Goal: Task Accomplishment & Management: Use online tool/utility

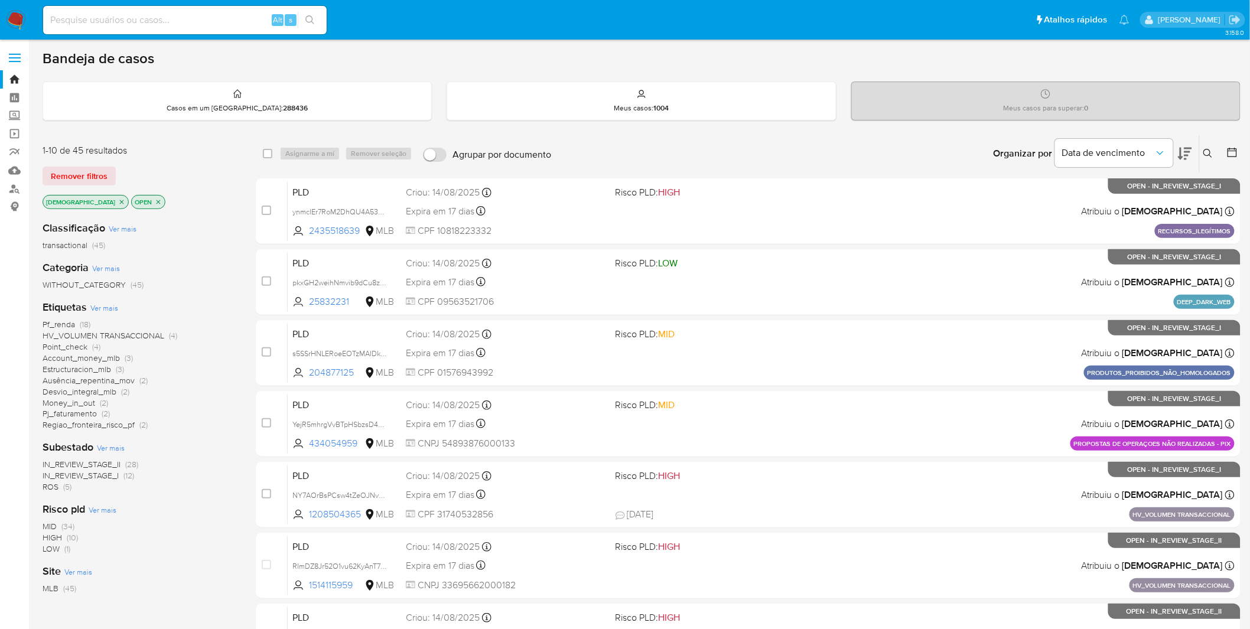
click at [163, 15] on input at bounding box center [185, 19] width 284 height 15
paste input "W45xMBUsi9h8TWW00e4GRW9k"
type input "W45xMBUsi9h8TWW00e4GRW9k"
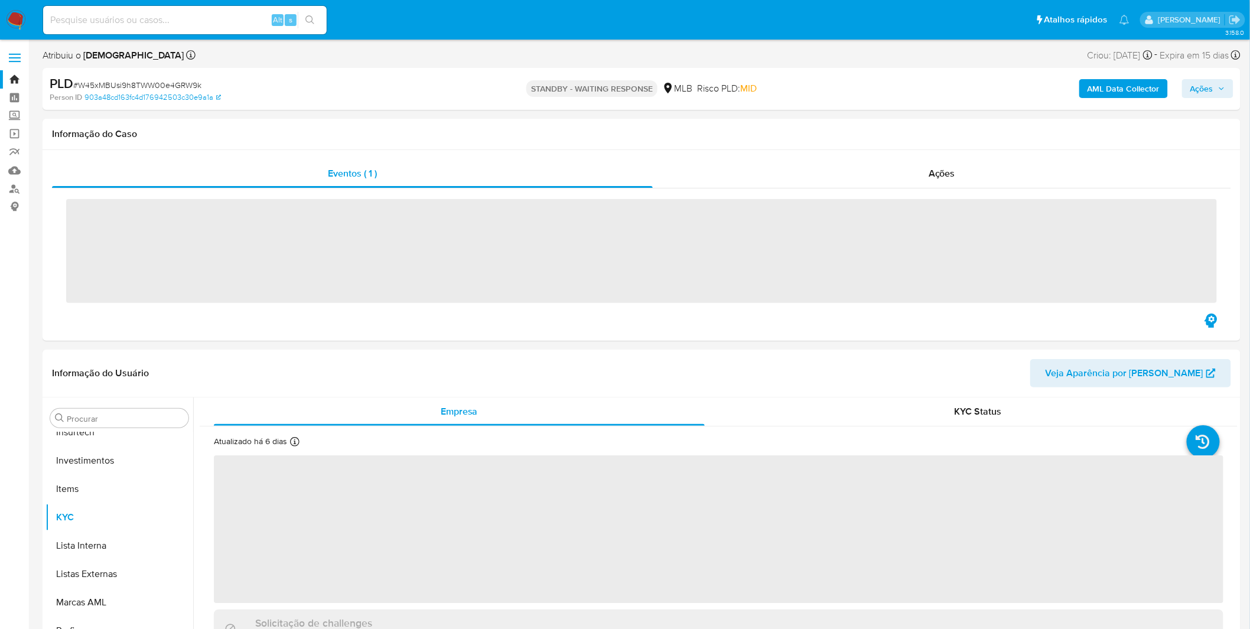
scroll to position [555, 0]
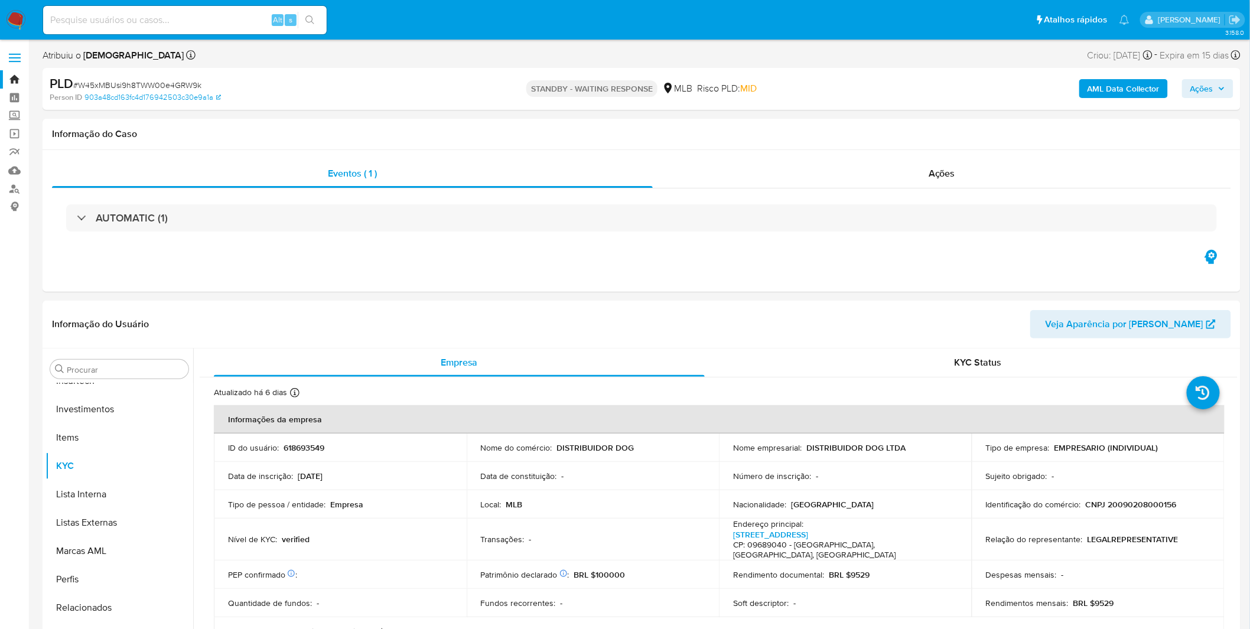
select select "10"
click at [914, 178] on div "Ações" at bounding box center [942, 173] width 578 height 28
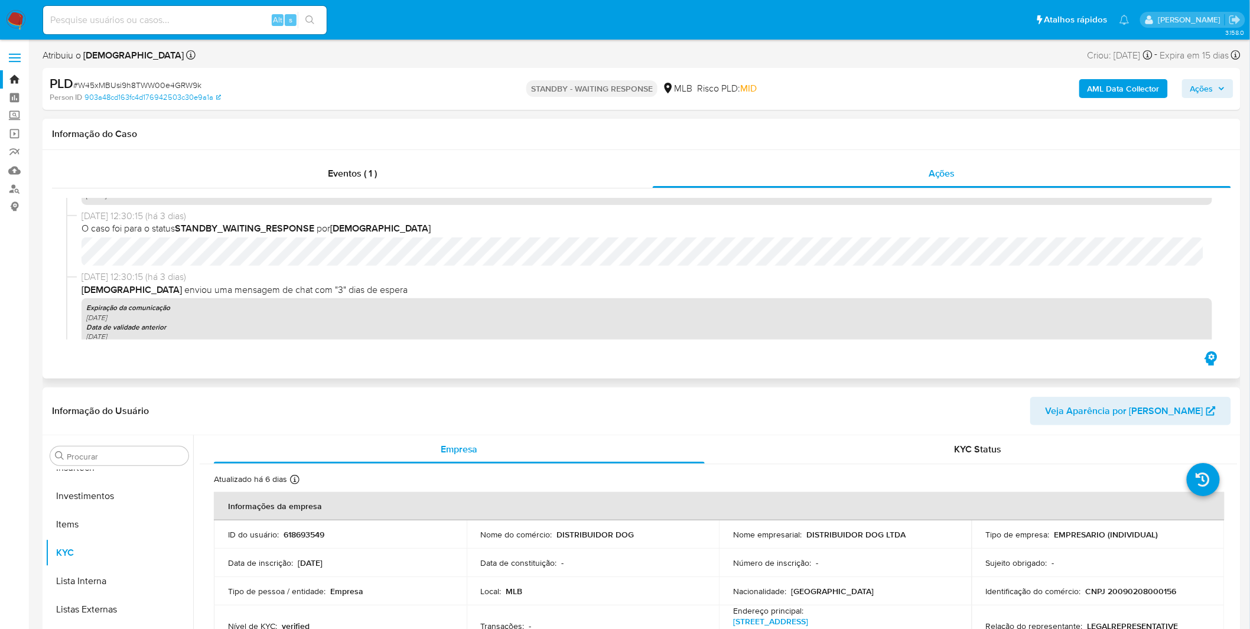
scroll to position [197, 0]
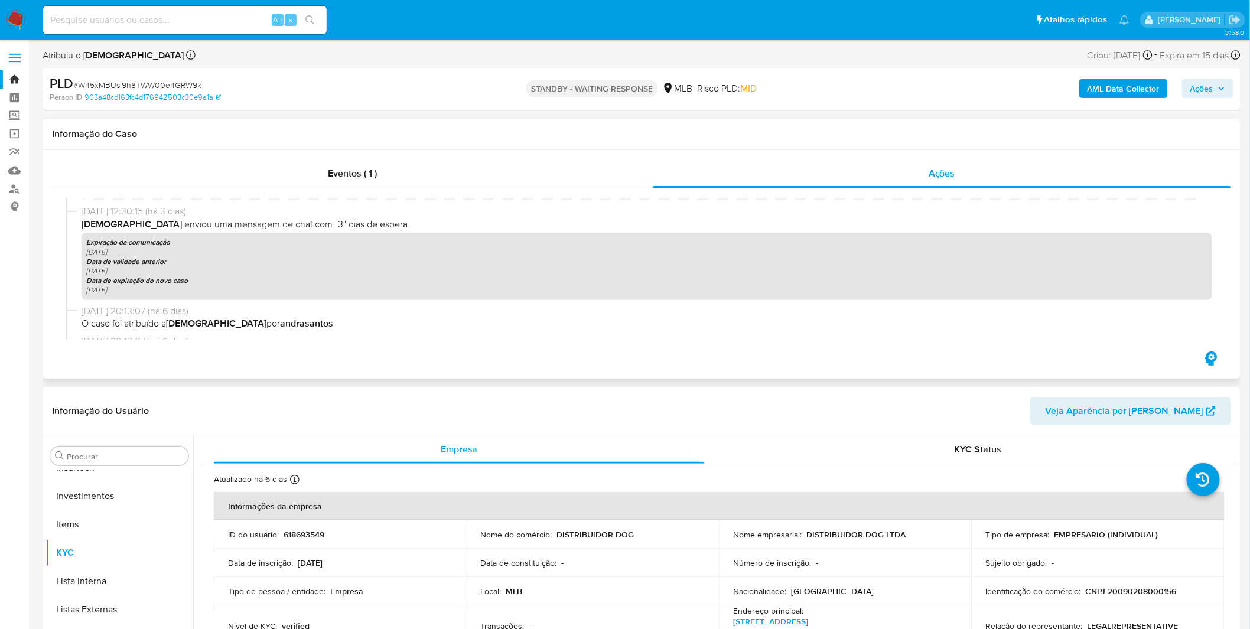
drag, startPoint x: 128, startPoint y: 250, endPoint x: 92, endPoint y: 239, distance: 37.6
click at [92, 239] on div "Expiração da comunicação 11-09-2025 Data de validade anterior 26-09-2025 Data d…" at bounding box center [647, 266] width 1130 height 67
click at [92, 239] on b "Expiração da comunicação" at bounding box center [128, 242] width 84 height 11
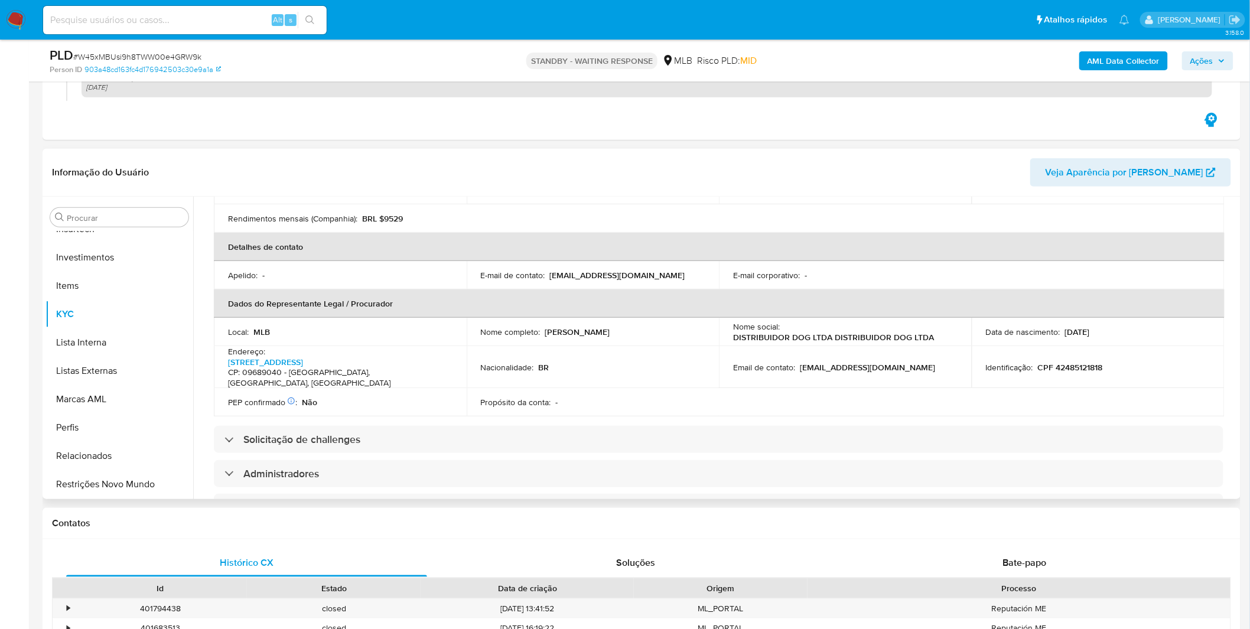
scroll to position [262, 0]
click at [944, 546] on div "Histórico CX Soluções Bate-papo Id Estado Data de criação Origem Processo • 401…" at bounding box center [642, 639] width 1198 height 200
click at [944, 549] on div "Bate-papo" at bounding box center [1024, 563] width 361 height 28
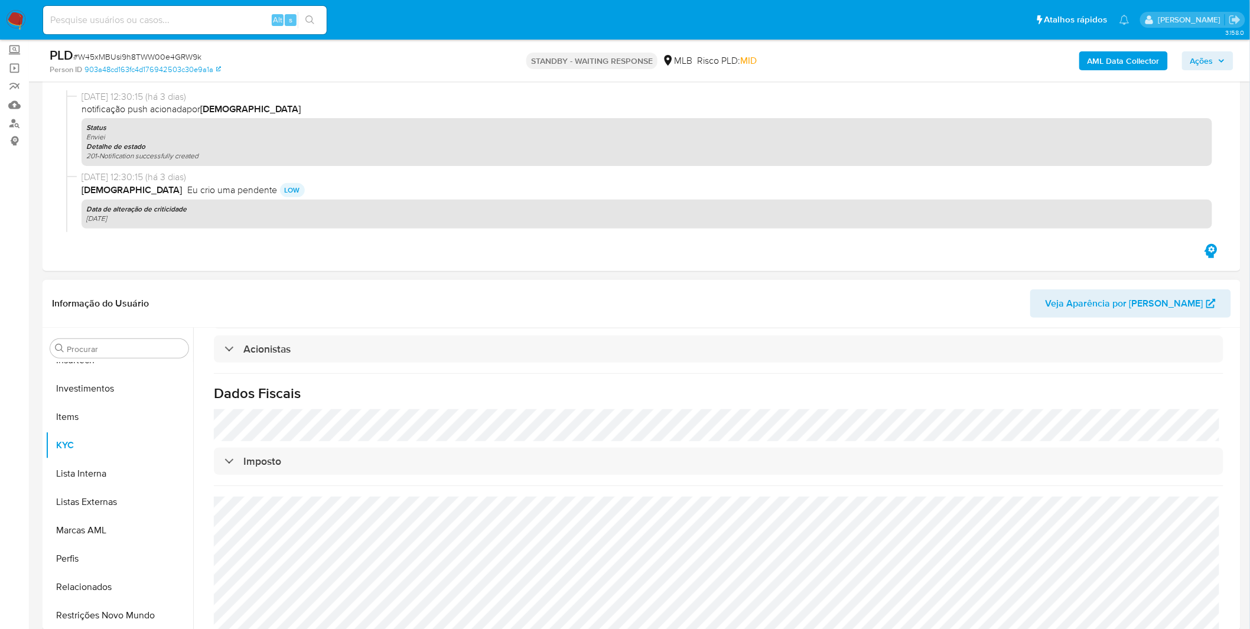
scroll to position [334, 0]
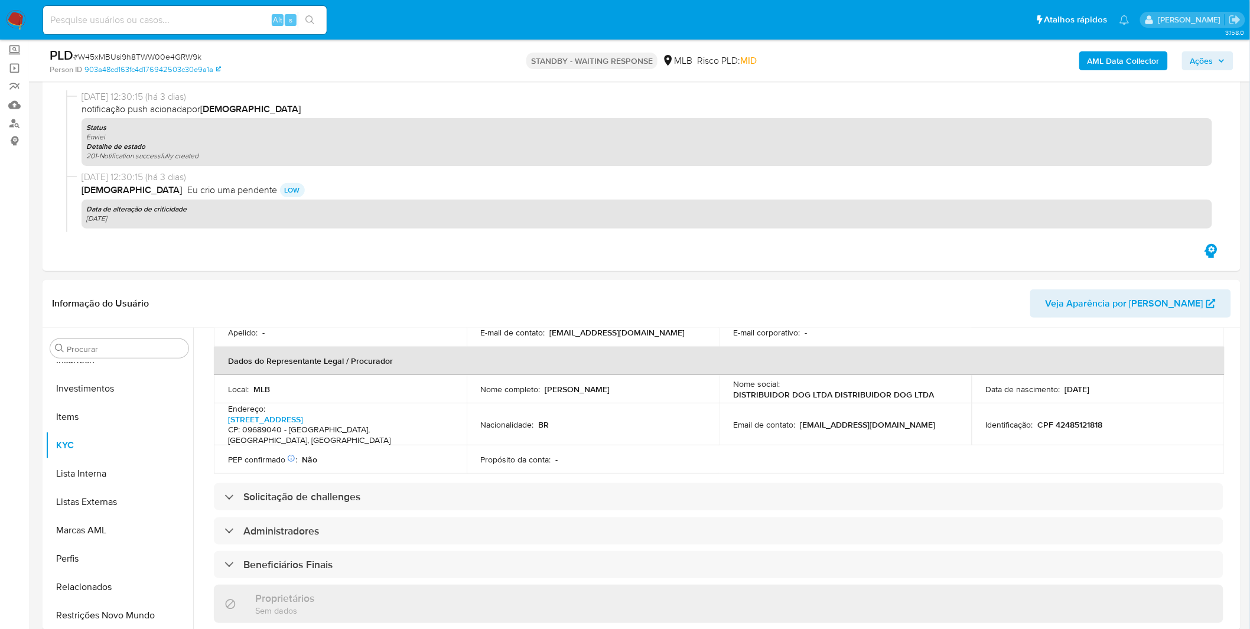
click at [107, 21] on input at bounding box center [185, 19] width 284 height 15
paste input "tUEtzDnzGgF30HtNX4MgKhQr"
type input "tUEtzDnzGgF30HtNX4MgKhQr"
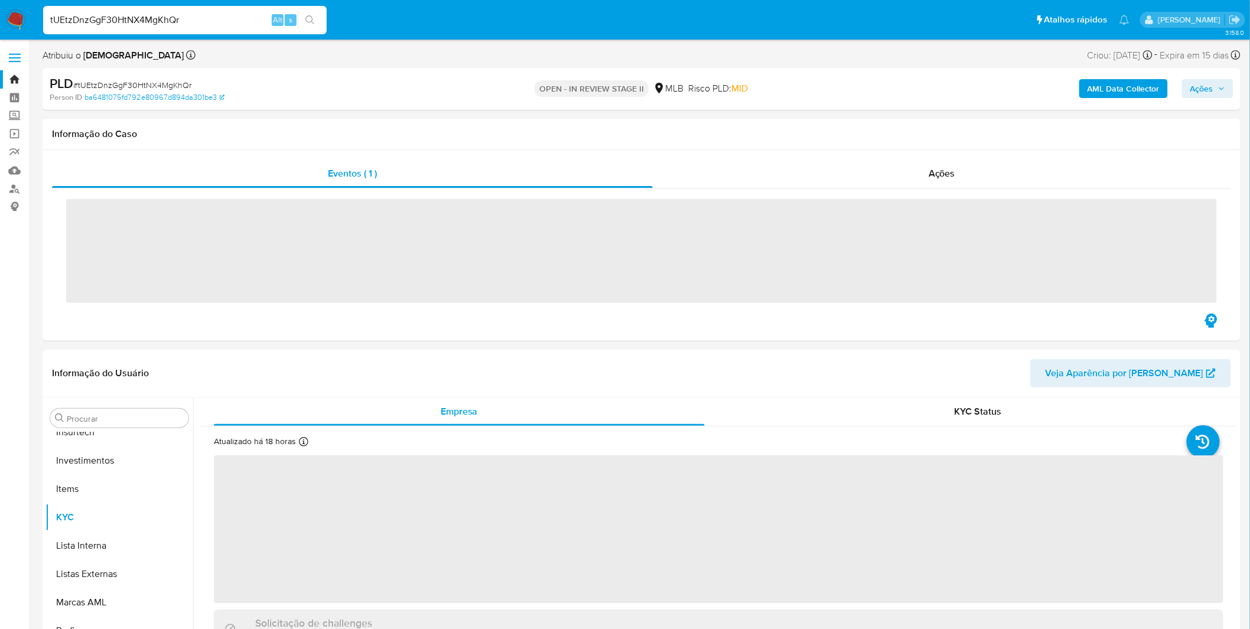
scroll to position [555, 0]
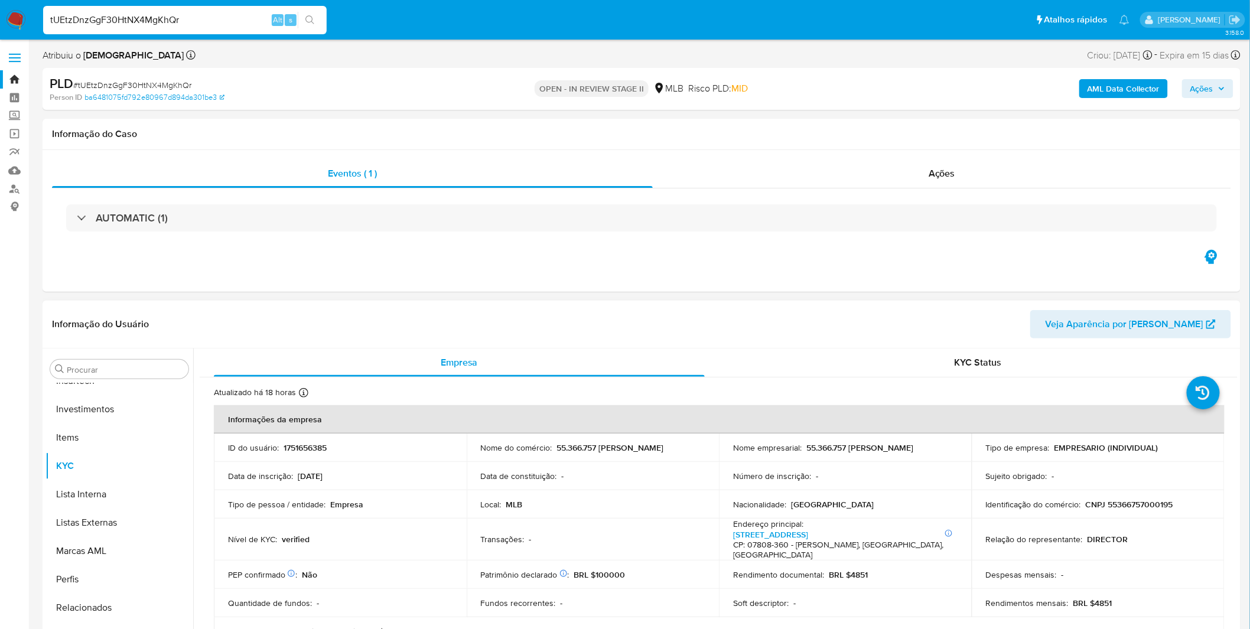
select select "10"
click at [1131, 90] on b "AML Data Collector" at bounding box center [1123, 88] width 72 height 19
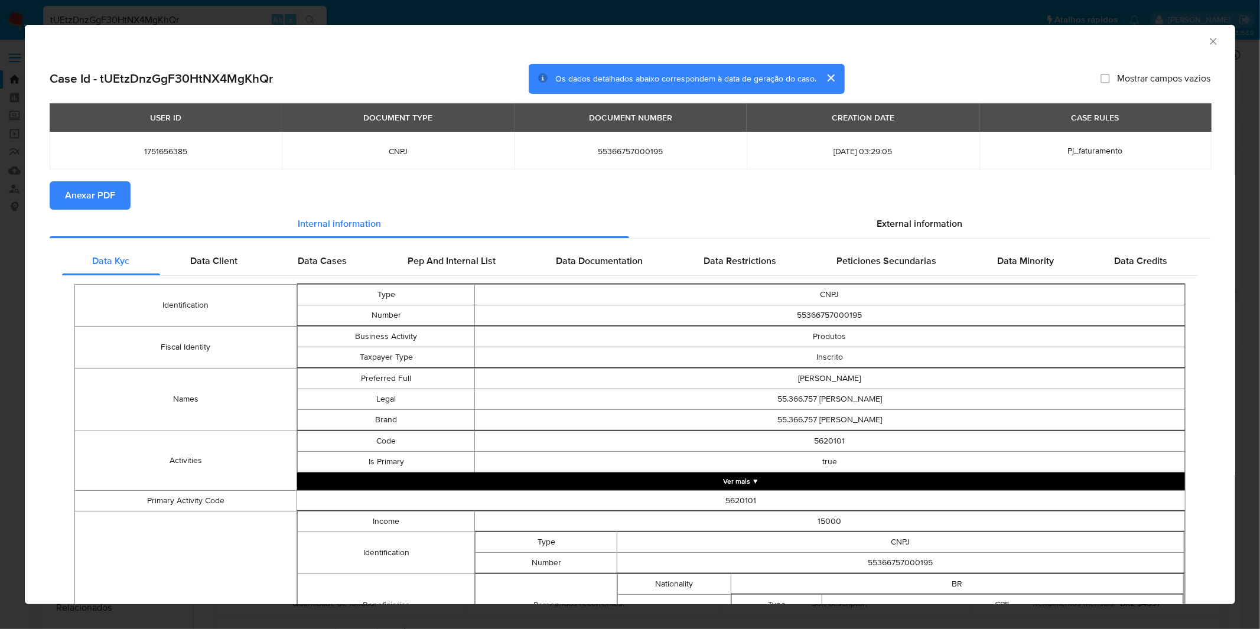
click at [84, 207] on span "Anexar PDF" at bounding box center [90, 196] width 50 height 26
click at [1207, 45] on icon "Fechar a janela" at bounding box center [1213, 41] width 12 height 12
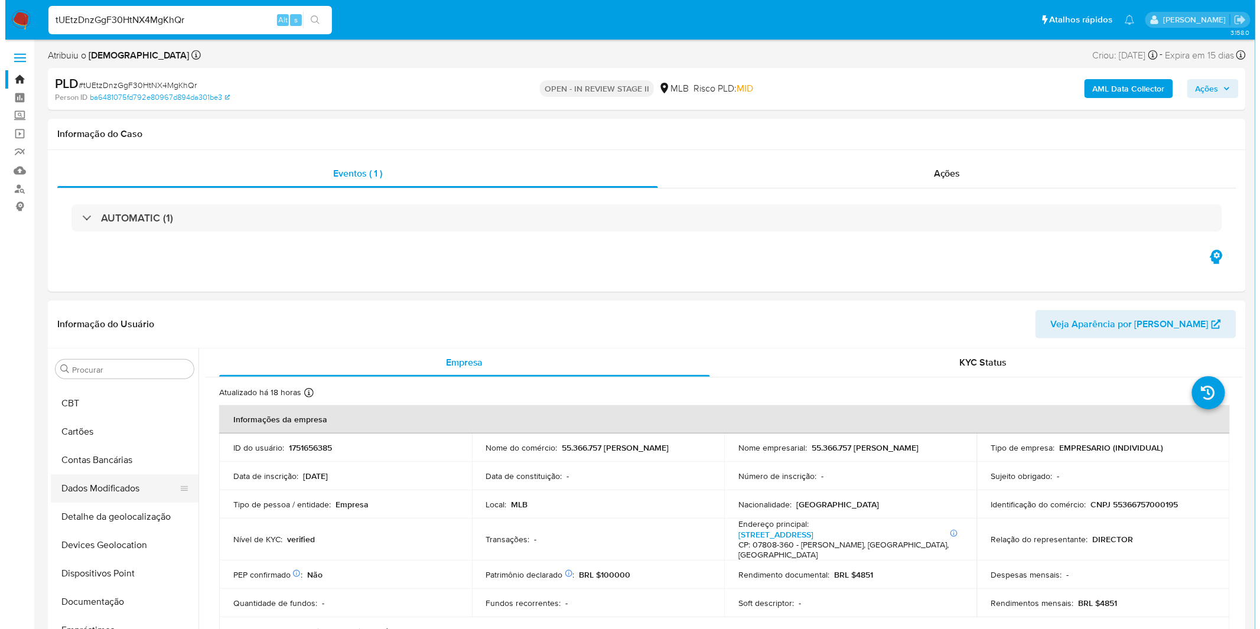
scroll to position [0, 0]
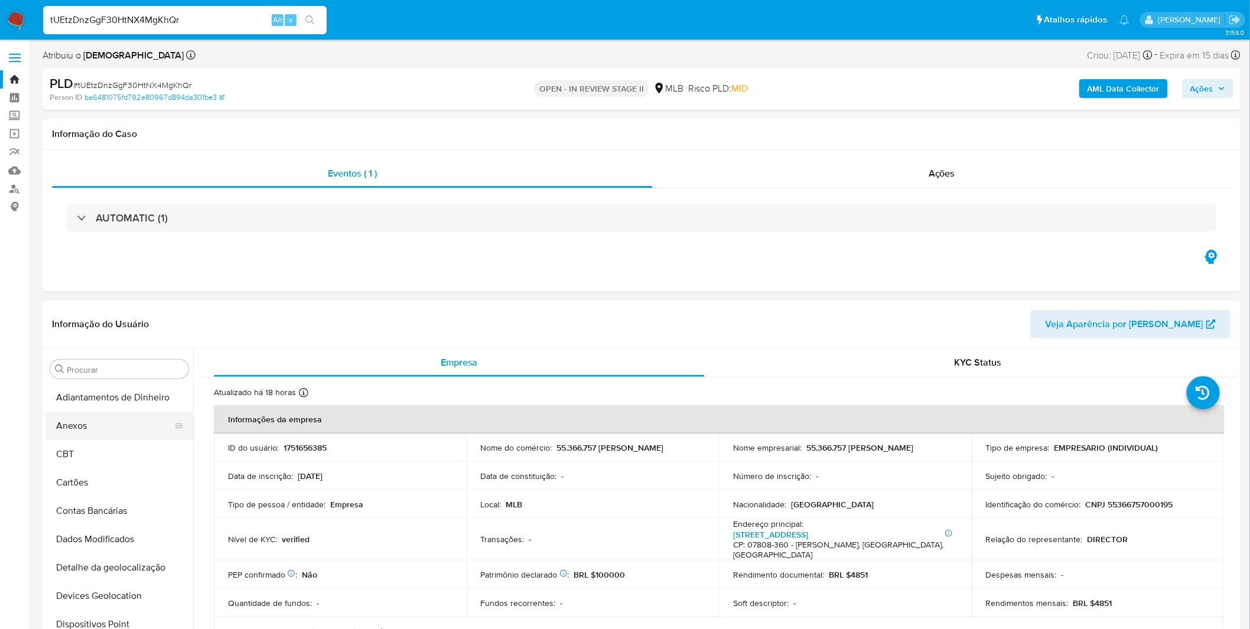
click at [116, 426] on button "Anexos" at bounding box center [114, 426] width 138 height 28
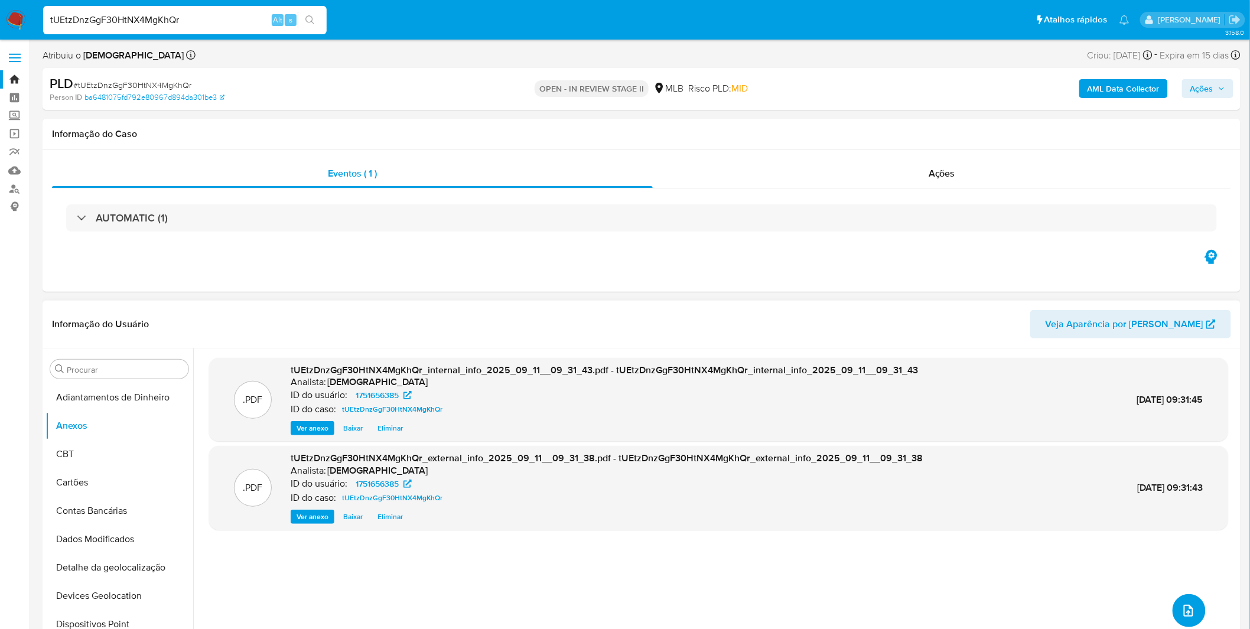
click at [1177, 613] on button "upload-file" at bounding box center [1188, 610] width 33 height 33
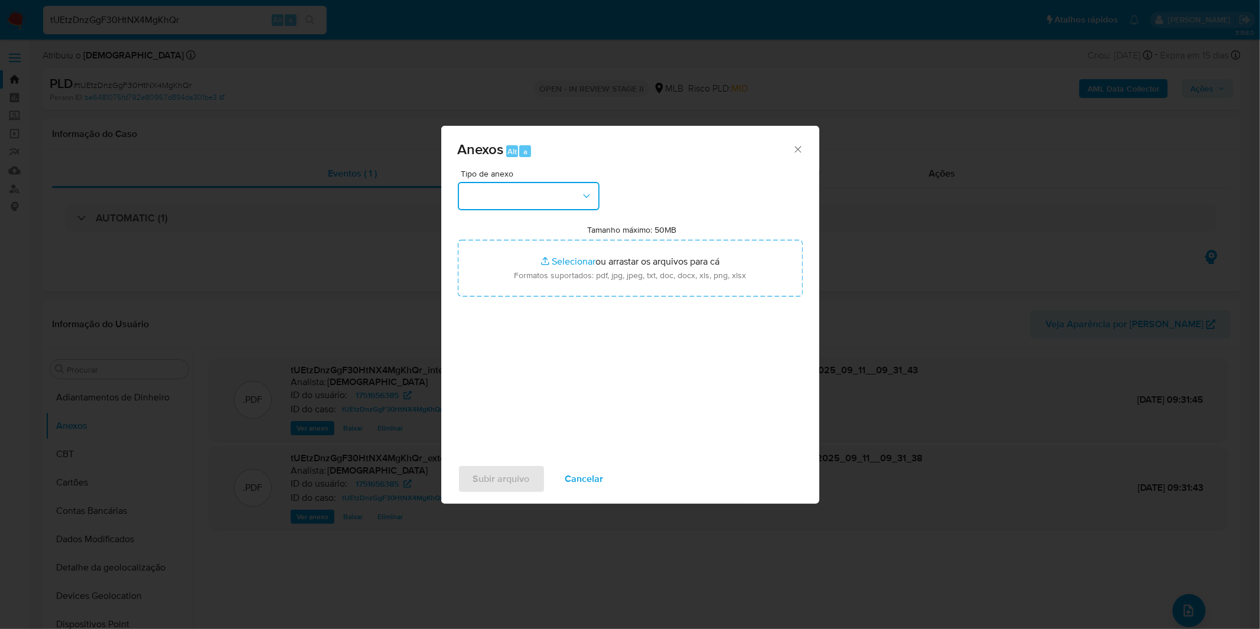
click at [549, 207] on button "button" at bounding box center [529, 196] width 142 height 28
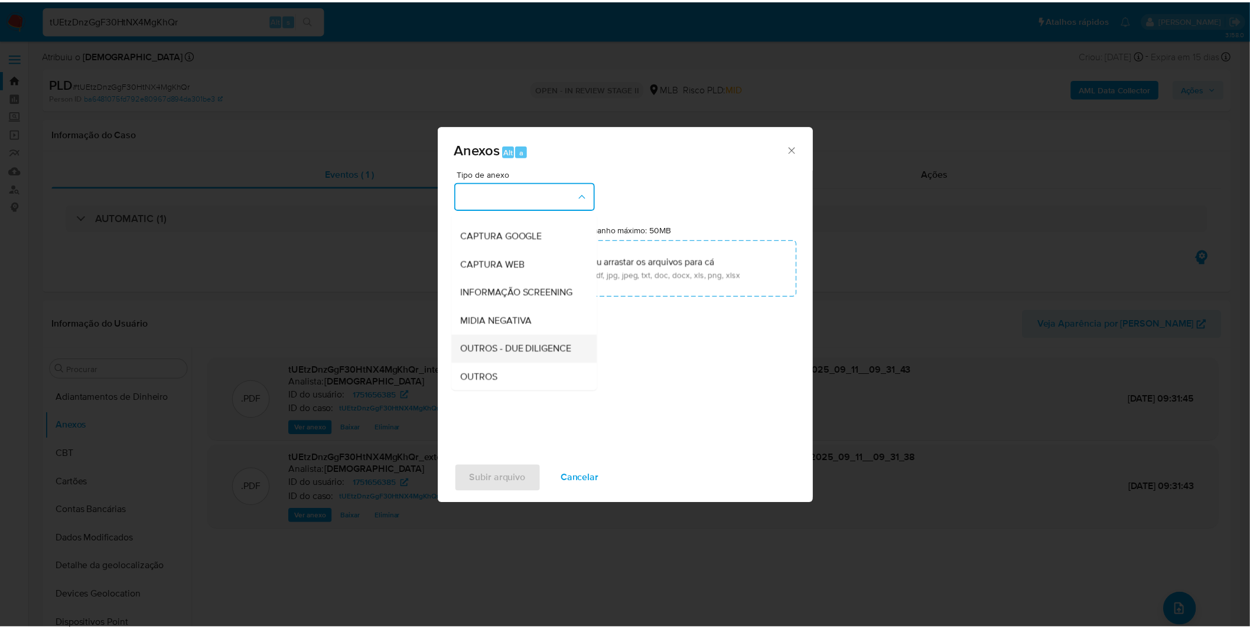
scroll to position [131, 0]
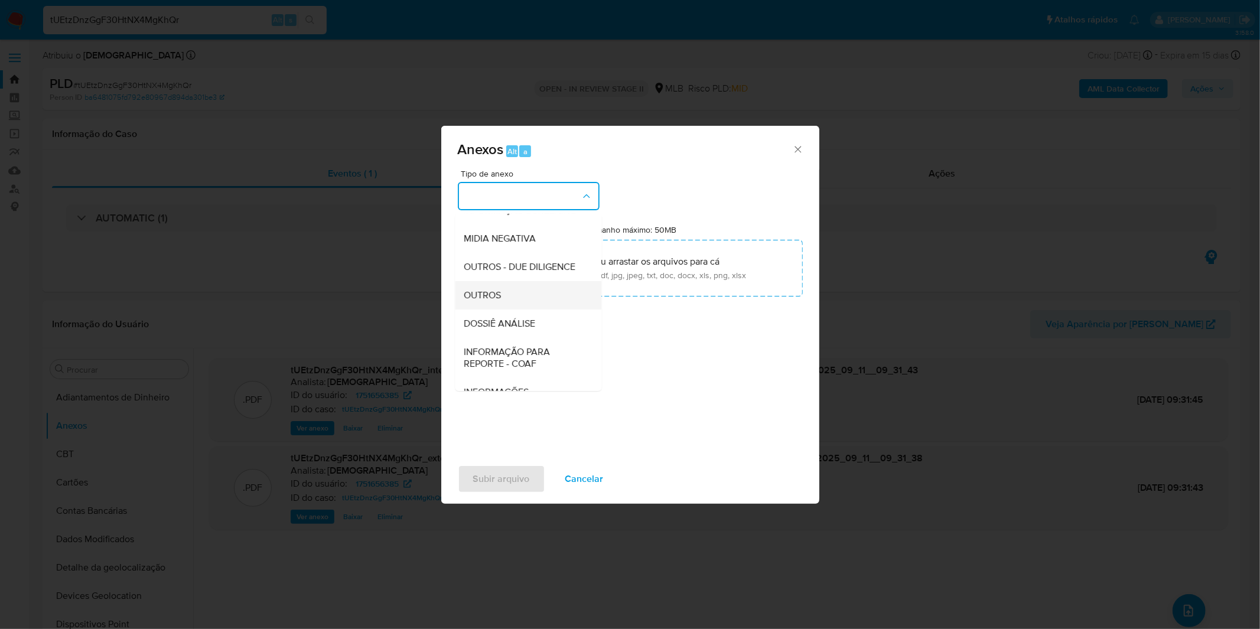
click at [522, 309] on div "OUTROS" at bounding box center [524, 295] width 120 height 28
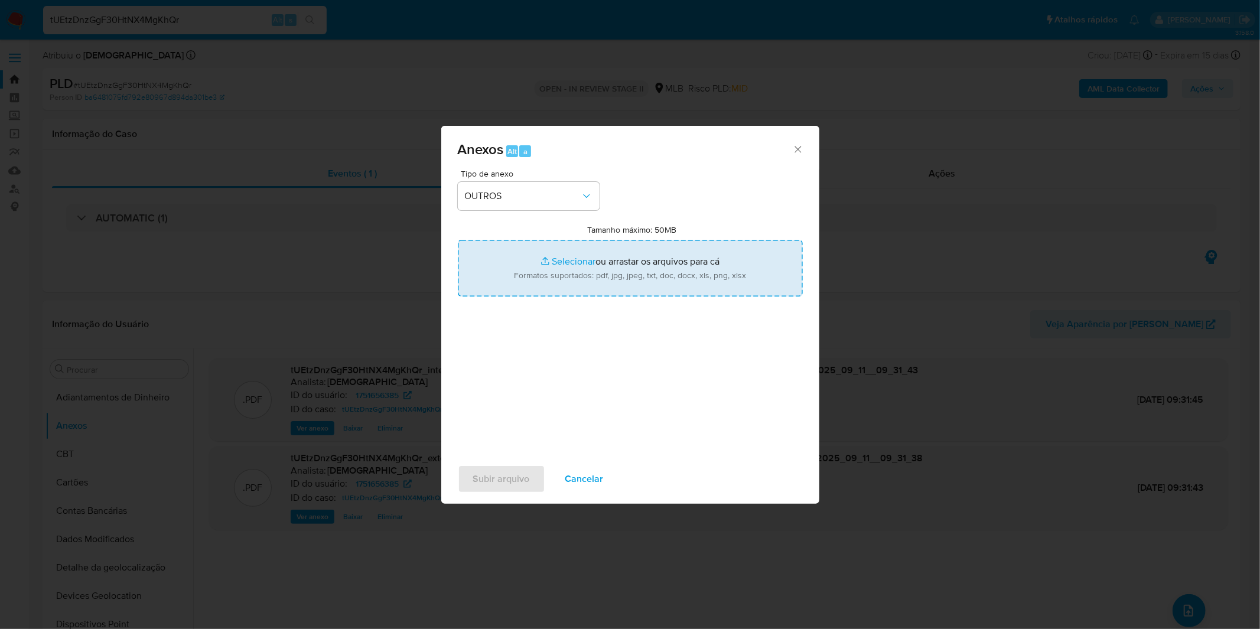
click at [542, 278] on input "Tamanho máximo: 50MB Selecionar arquivos" at bounding box center [630, 268] width 345 height 57
type input "C:\fakepath\DECLINIO - tUEtzDnzGgF30HtNX4MgKhQr - CNPJ 55366757000195 - 55.366.…"
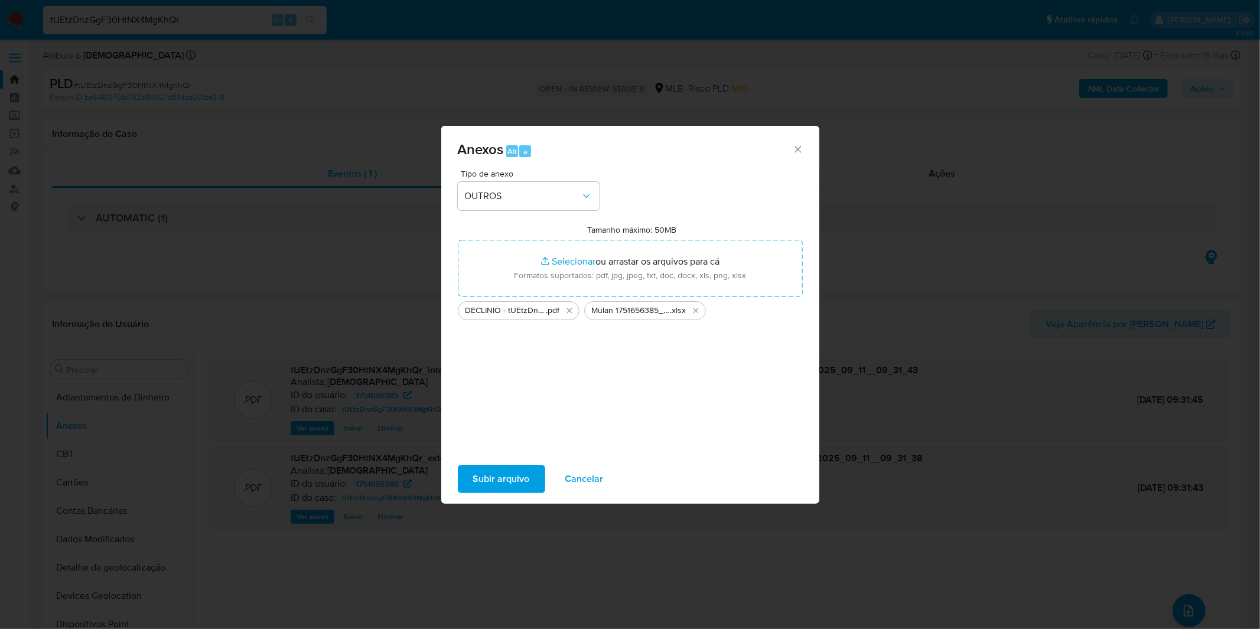
click at [500, 471] on span "Subir arquivo" at bounding box center [501, 479] width 57 height 26
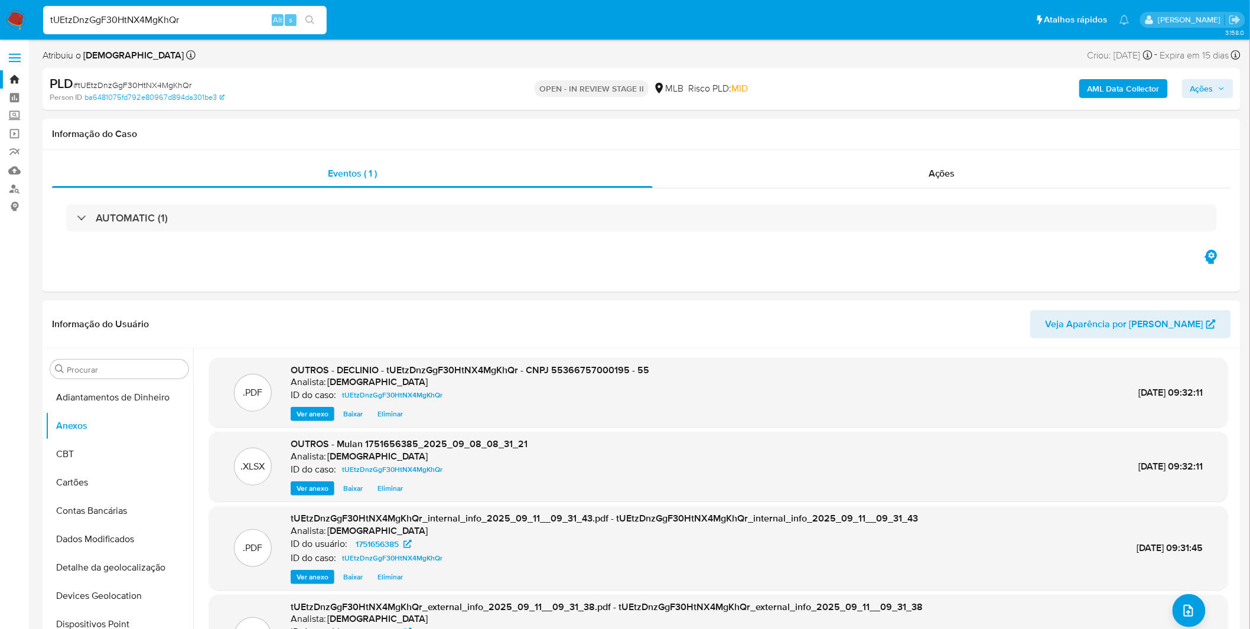
click at [128, 15] on input "tUEtzDnzGgF30HtNX4MgKhQr" at bounding box center [185, 19] width 284 height 15
paste input "JAAxh9HYha6idwxamv1xuaZx"
type input "JAAxh9HYha6idwxamv1xuaZx"
click at [220, 28] on div "JAAxh9HYha6idwxamv1xuaZx Alt s" at bounding box center [185, 20] width 284 height 28
click at [226, 21] on input "JAAxh9HYha6idwxamv1xuaZx" at bounding box center [185, 19] width 284 height 15
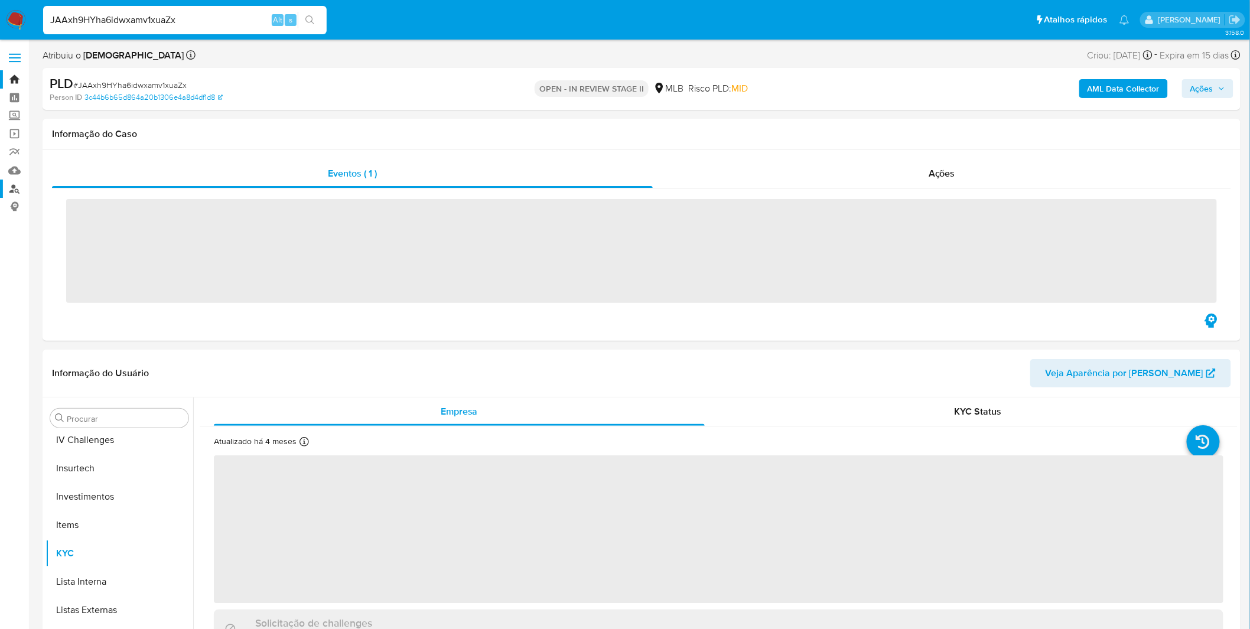
scroll to position [555, 0]
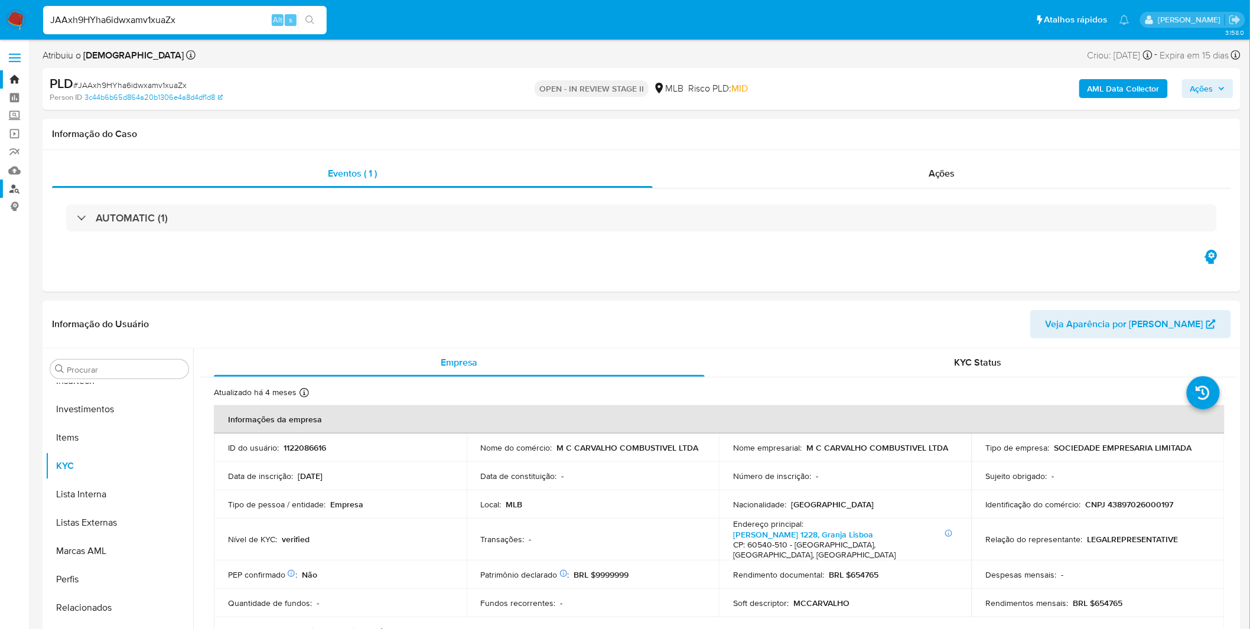
select select "10"
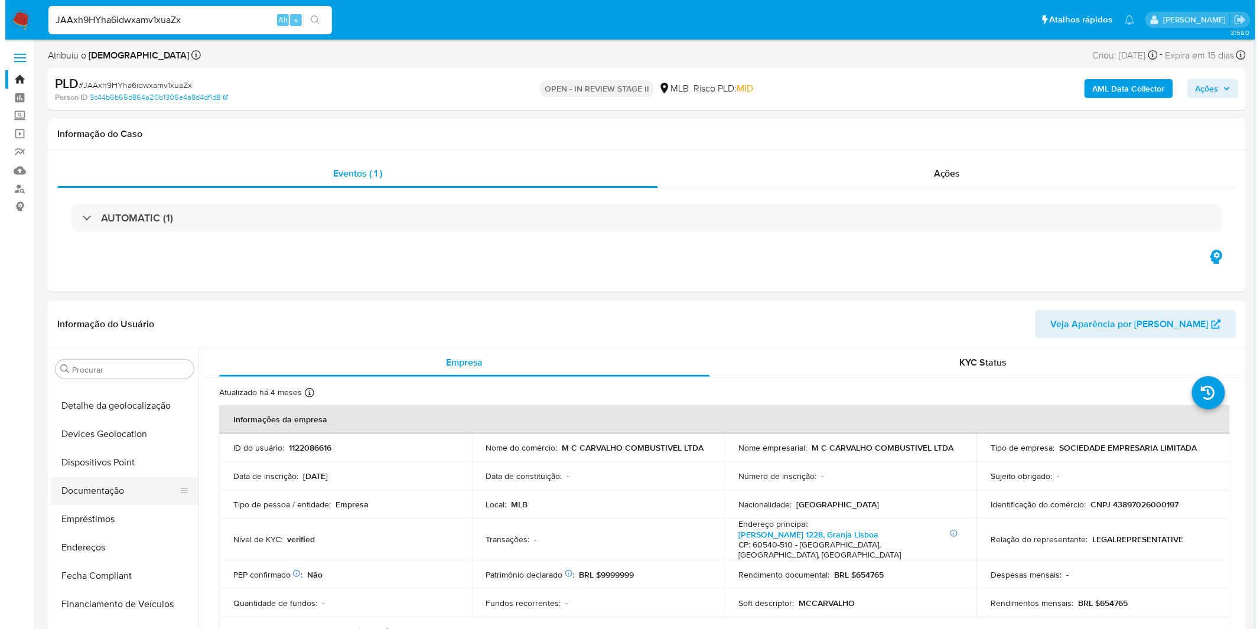
scroll to position [0, 0]
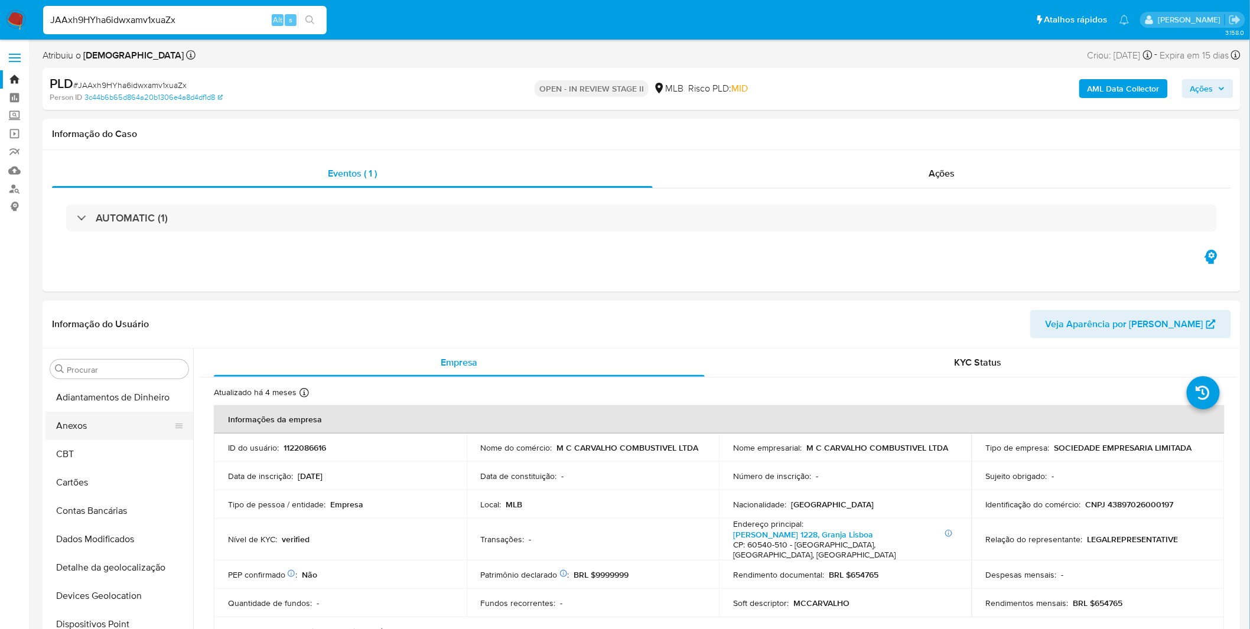
click at [111, 434] on button "Anexos" at bounding box center [114, 426] width 138 height 28
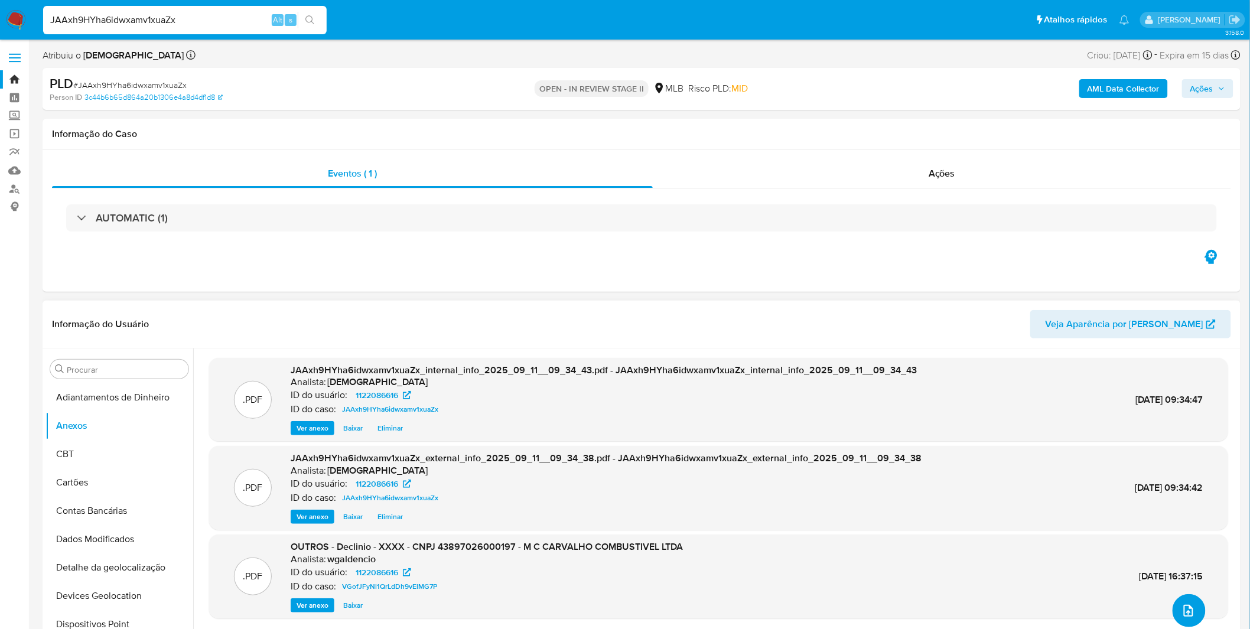
click at [1182, 605] on icon "upload-file" at bounding box center [1188, 611] width 14 height 14
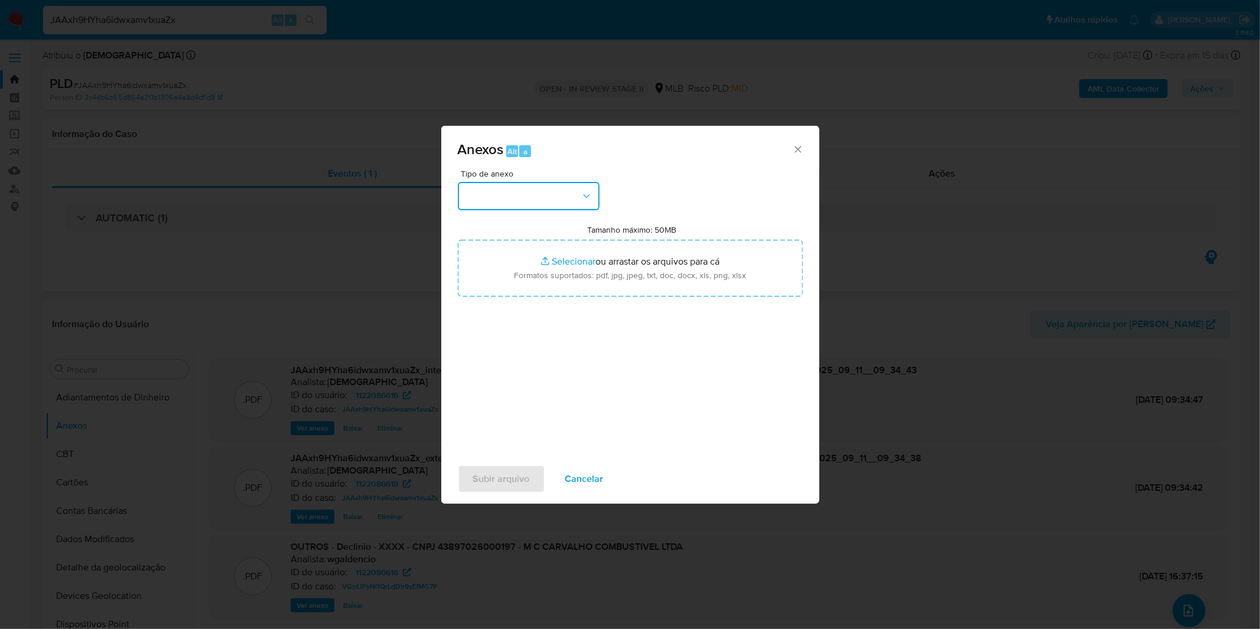
click at [568, 201] on button "button" at bounding box center [529, 196] width 142 height 28
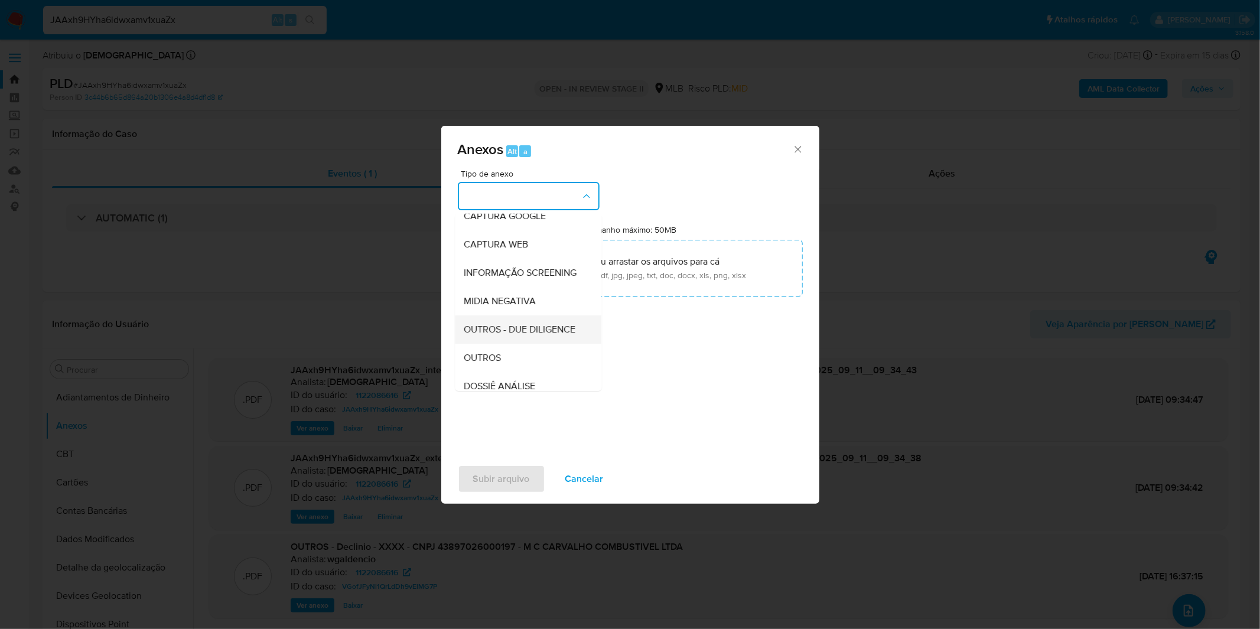
scroll to position [131, 0]
click at [524, 334] on div "DOSSIÊ ANÁLISE" at bounding box center [524, 323] width 120 height 28
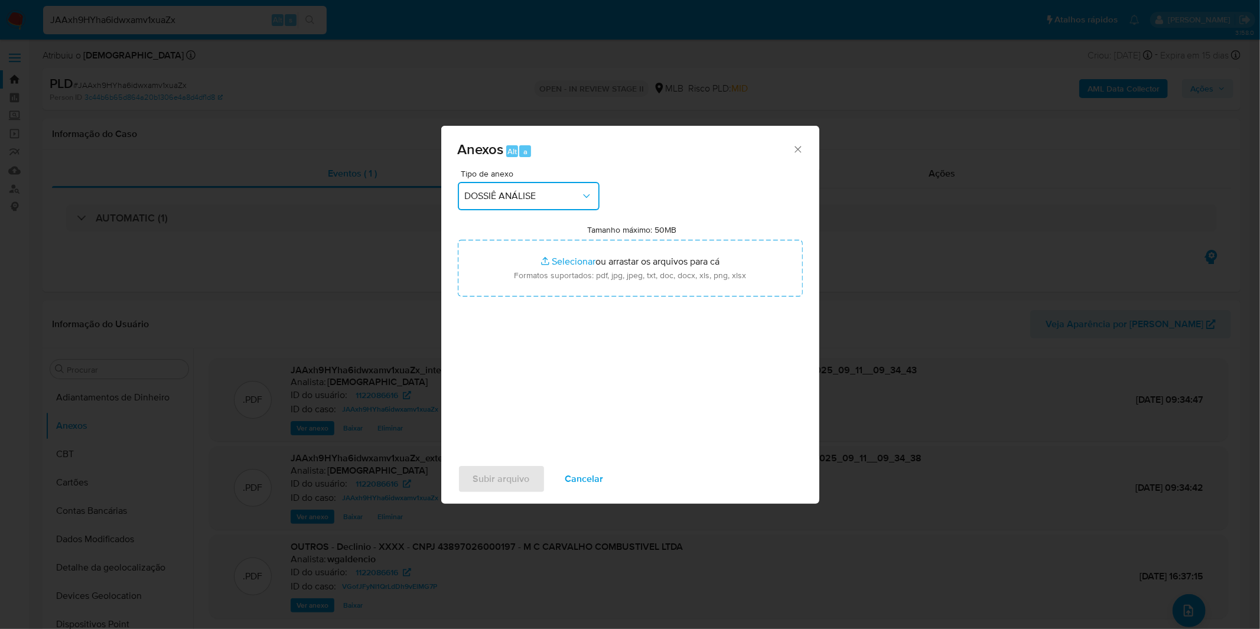
click at [541, 193] on span "DOSSIÊ ANÁLISE" at bounding box center [523, 196] width 116 height 12
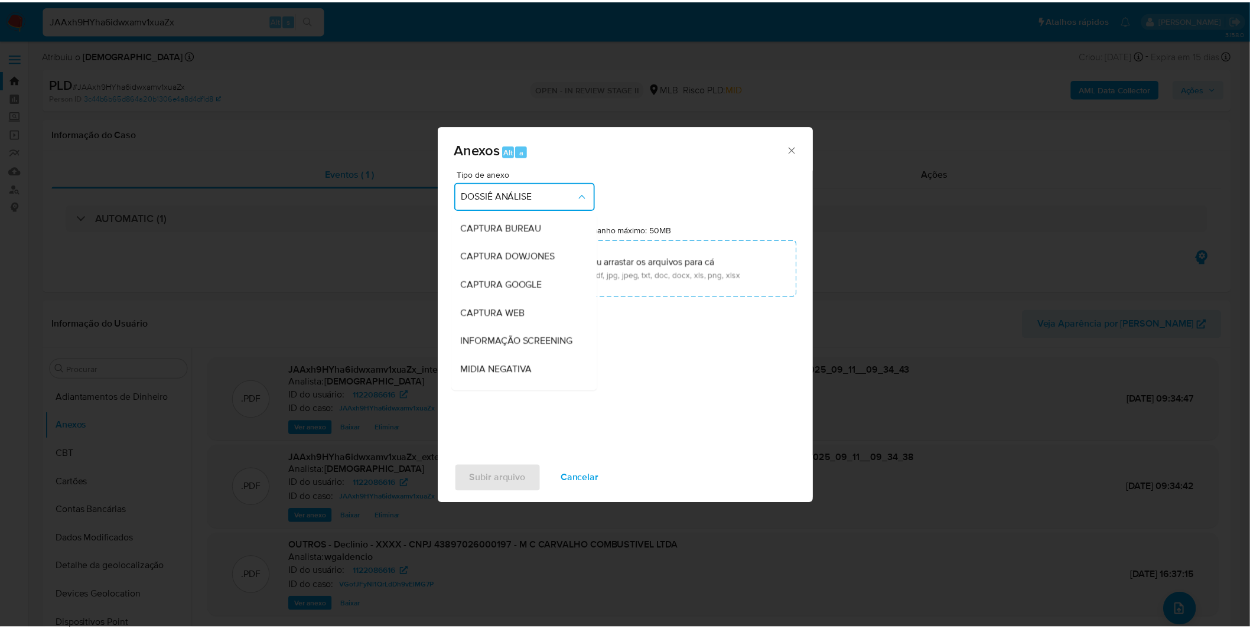
scroll to position [175, 0]
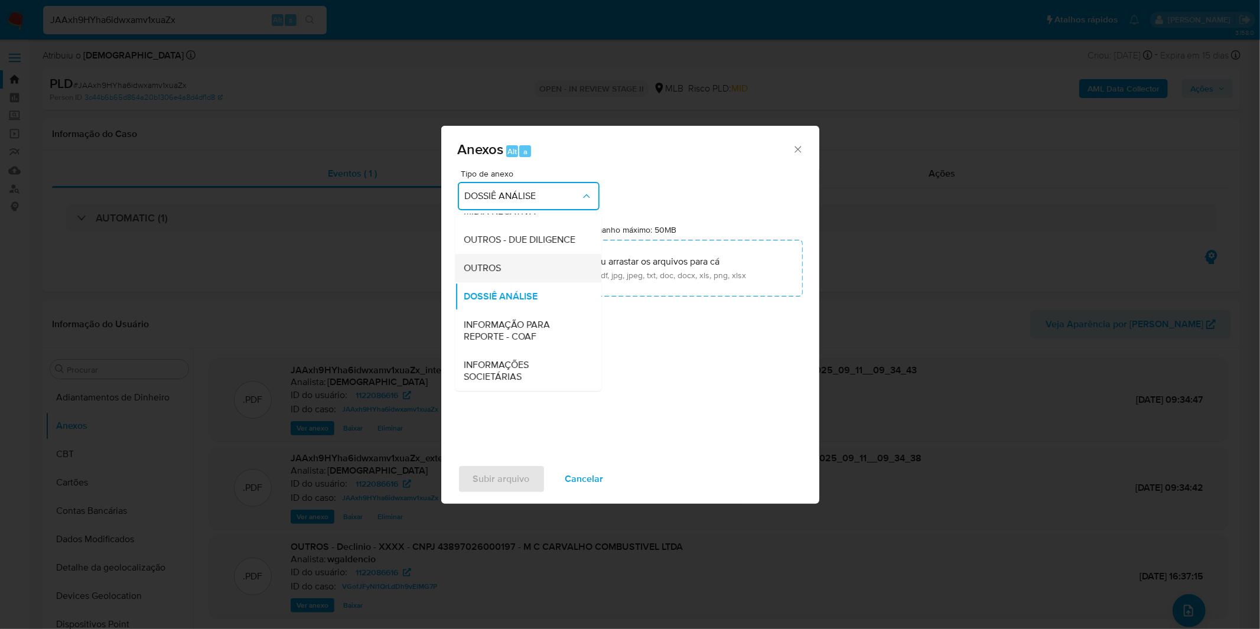
click at [519, 279] on div "OUTROS" at bounding box center [524, 268] width 120 height 28
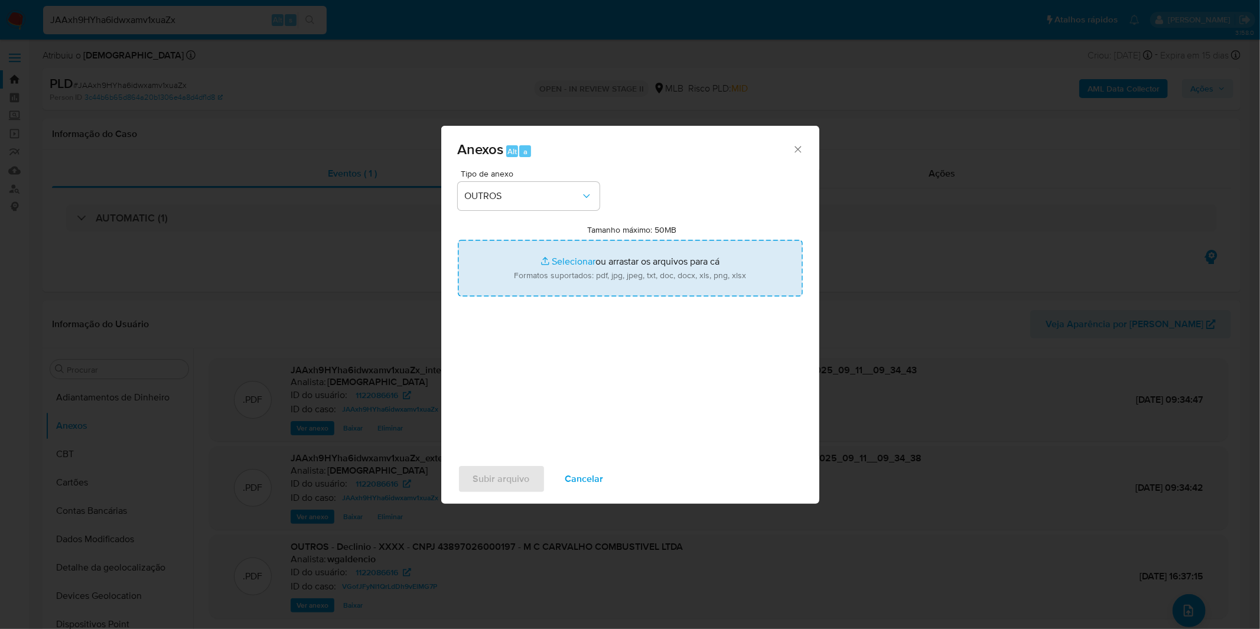
click at [541, 287] on input "Tamanho máximo: 50MB Selecionar arquivos" at bounding box center [630, 268] width 345 height 57
type input "C:\fakepath\DECLINIO - JAAxh9HYha6idwxamv1xuaZx - CNPJ 43897026000197 - M C CAR…"
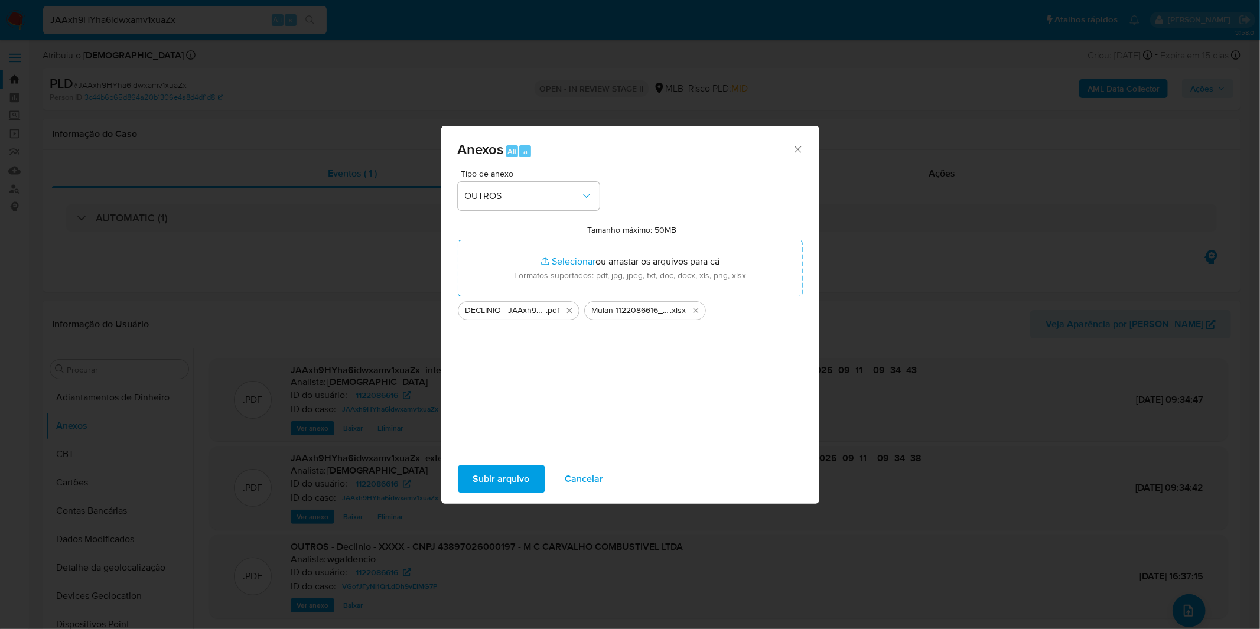
click at [520, 481] on span "Subir arquivo" at bounding box center [501, 479] width 57 height 26
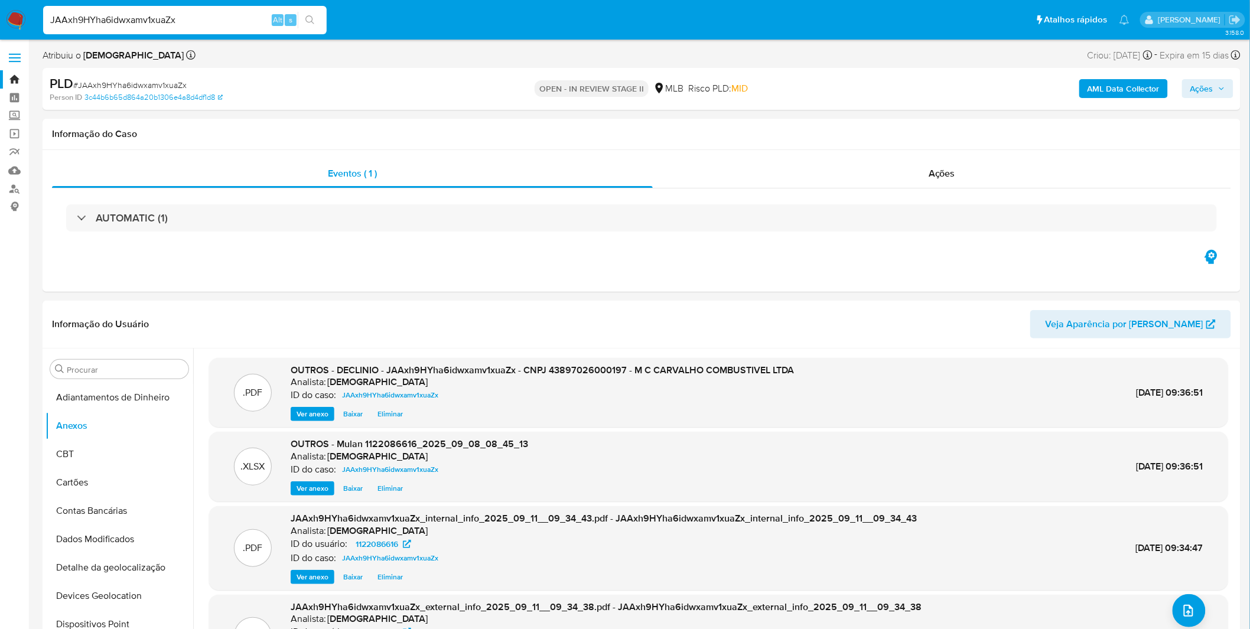
click at [1195, 90] on span "Ações" at bounding box center [1201, 88] width 23 height 19
click at [892, 143] on div "Enviar" at bounding box center [950, 219] width 546 height 155
click at [890, 143] on div "Enviar" at bounding box center [950, 219] width 546 height 155
click at [888, 139] on div "Resolução do caso Alt r" at bounding box center [879, 126] width 108 height 31
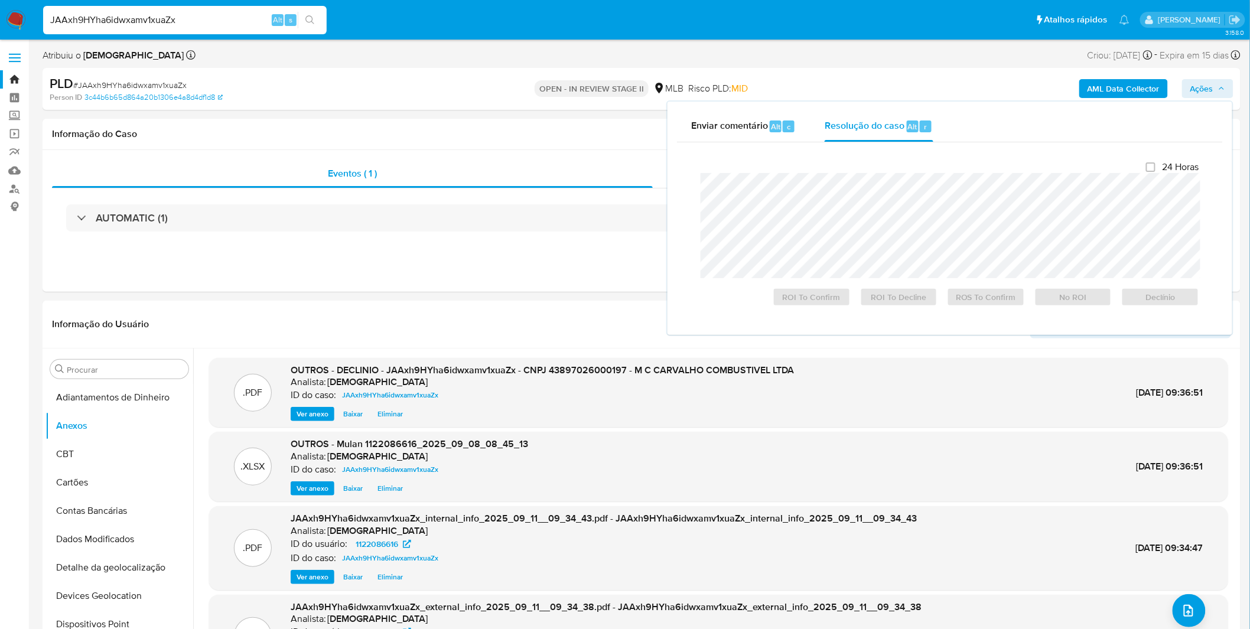
click at [19, 18] on img at bounding box center [16, 20] width 20 height 20
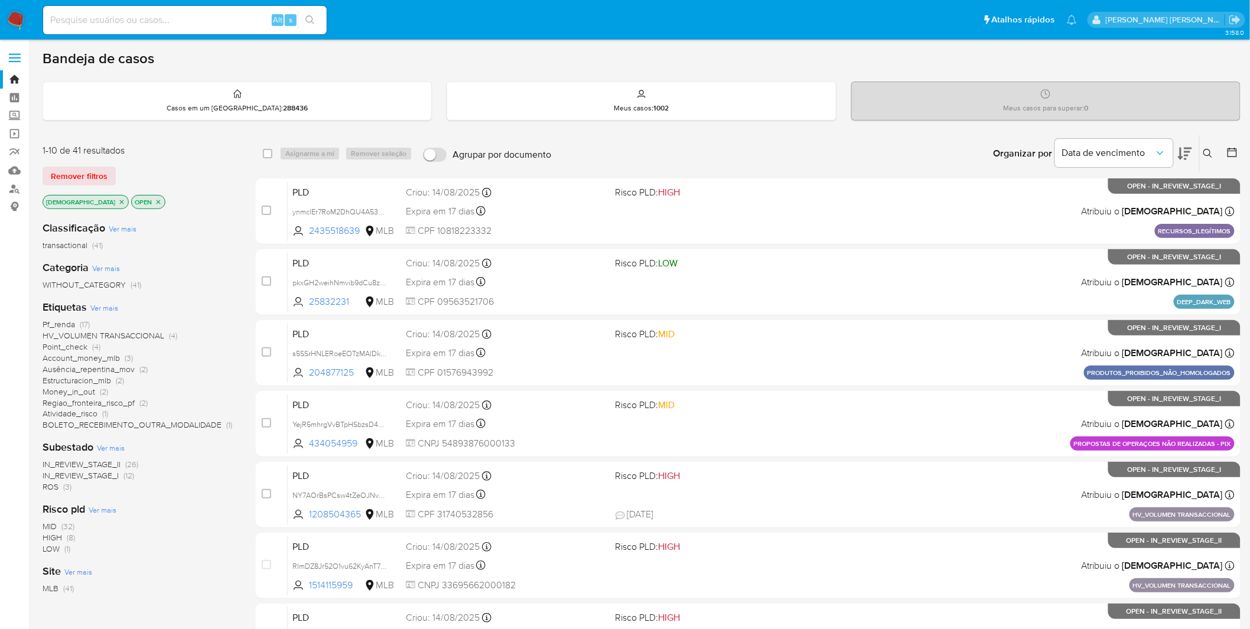
click at [189, 18] on input at bounding box center [185, 19] width 284 height 15
paste input "n7GblZGlqmcd8YTIVIdLV9v6"
type input "n7GblZGlqmcd8YTIVIdLV9v6"
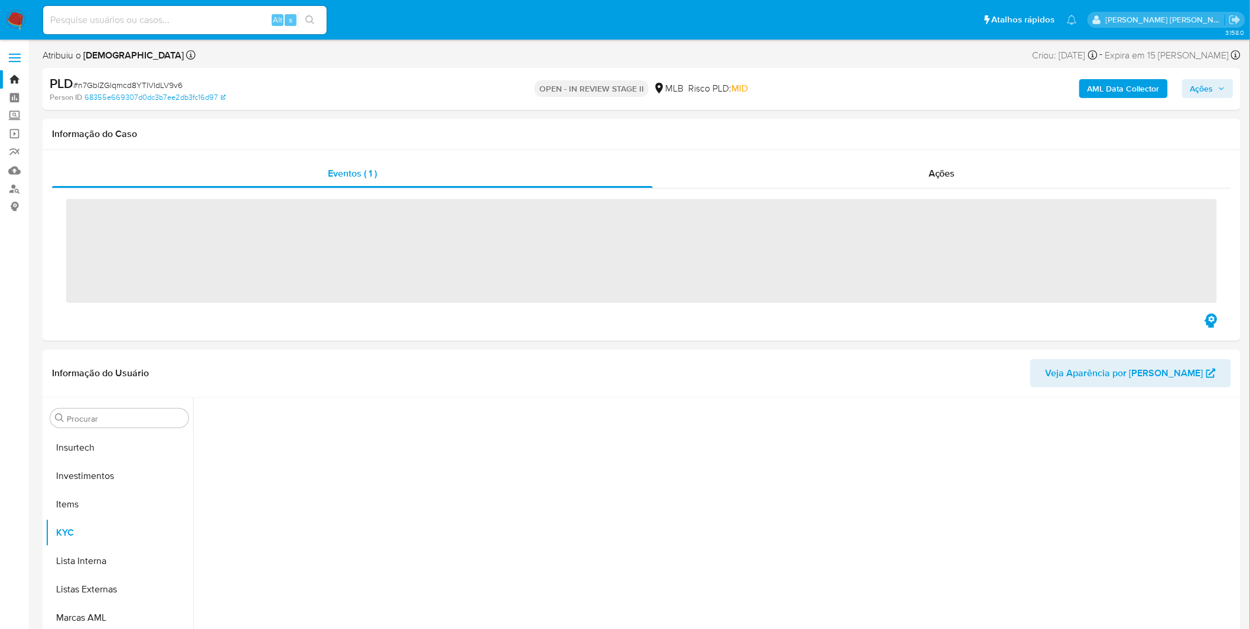
scroll to position [555, 0]
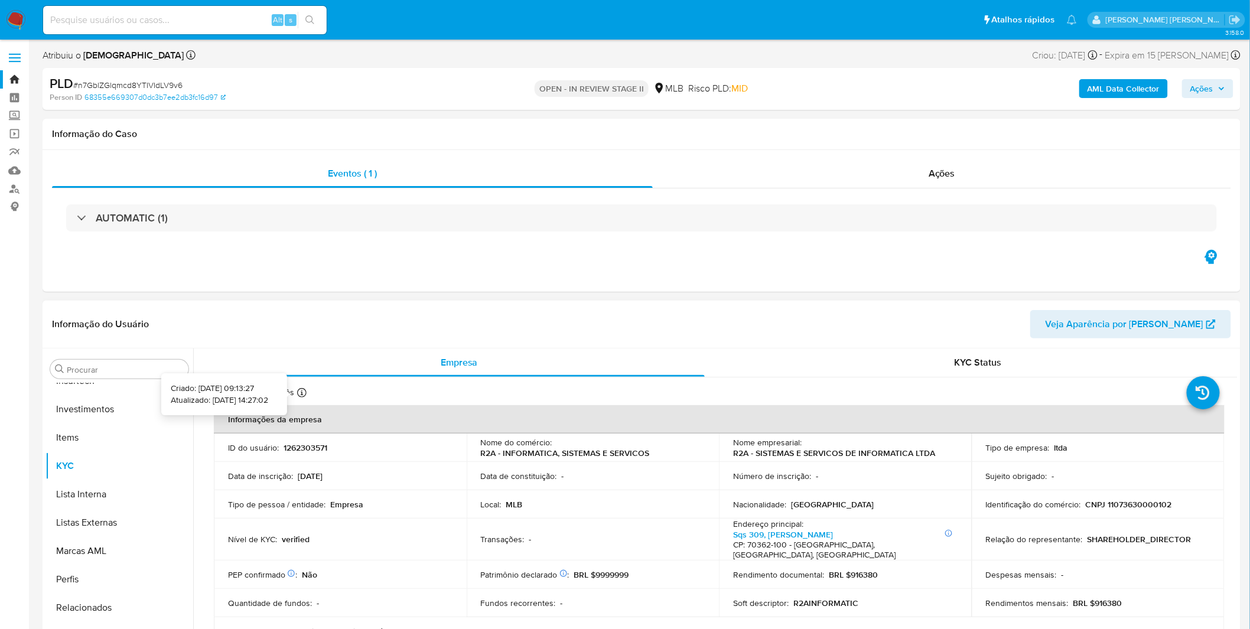
select select "10"
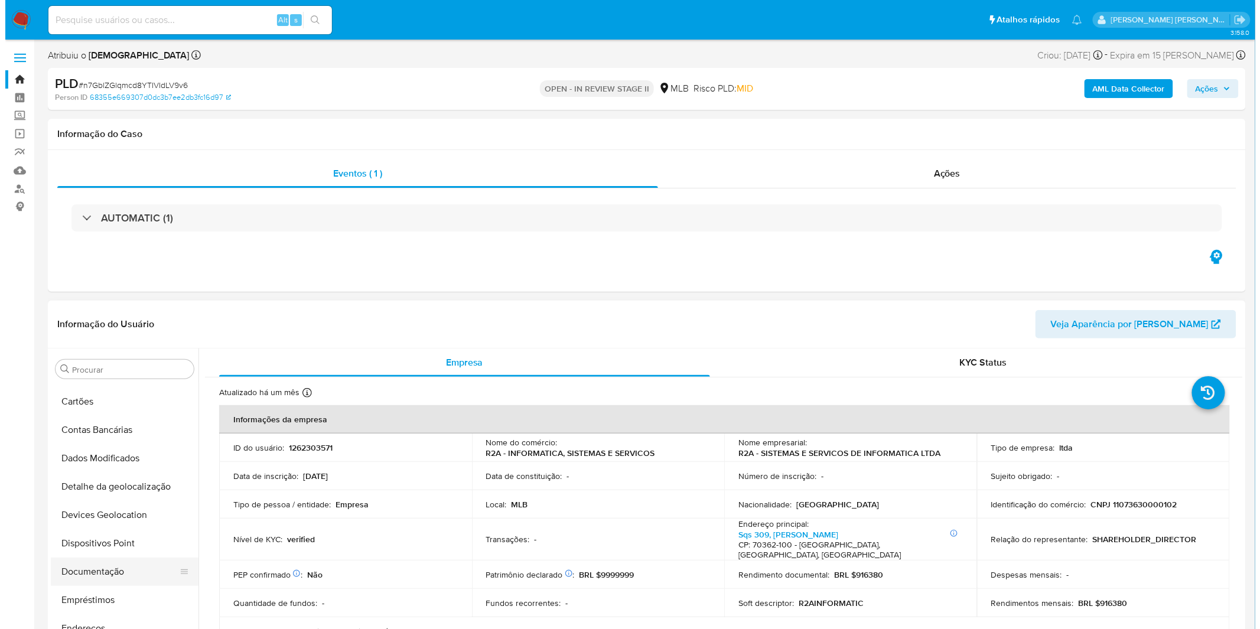
scroll to position [0, 0]
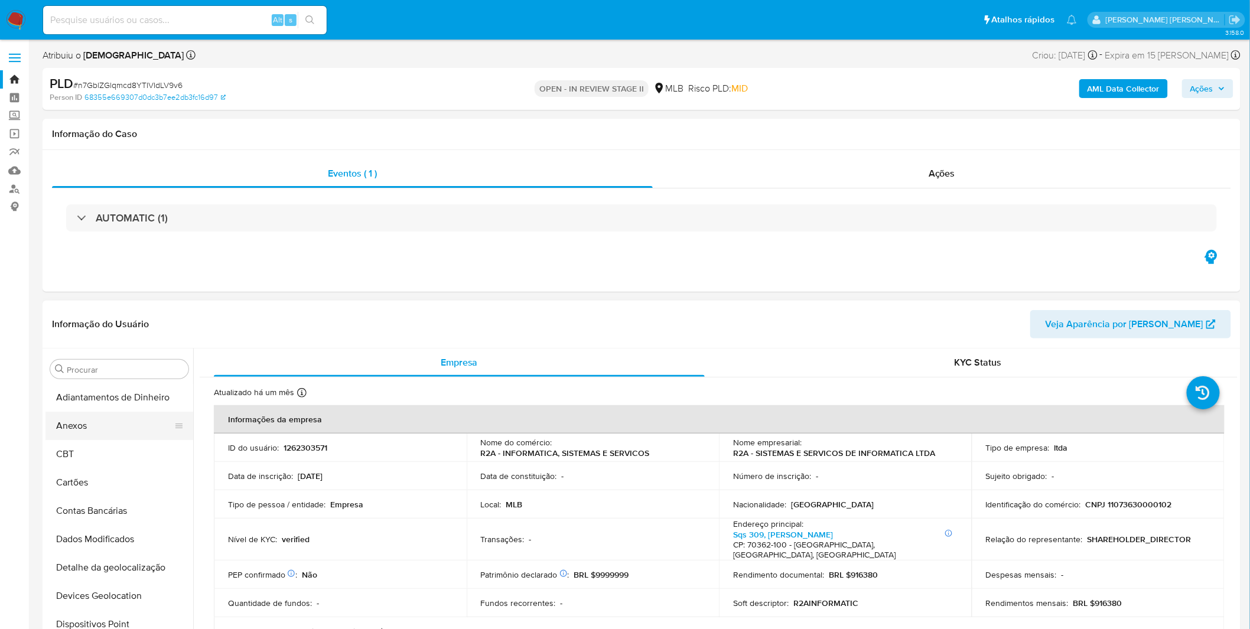
click at [97, 430] on button "Anexos" at bounding box center [114, 426] width 138 height 28
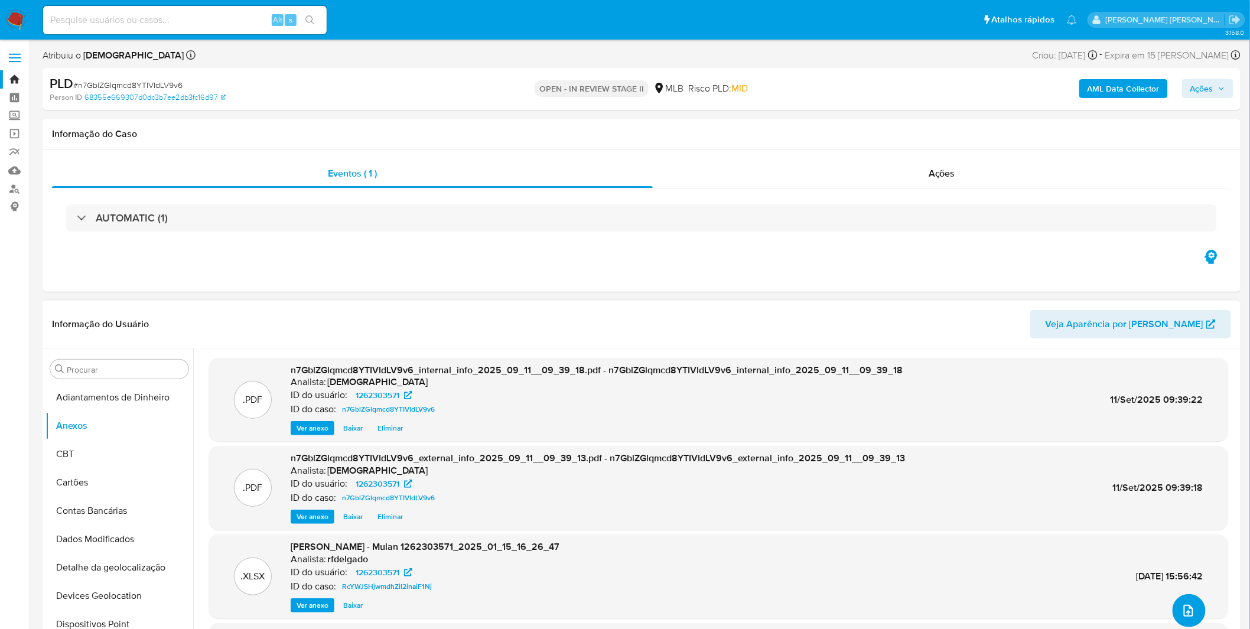
click at [1184, 605] on icon "upload-file" at bounding box center [1188, 611] width 9 height 12
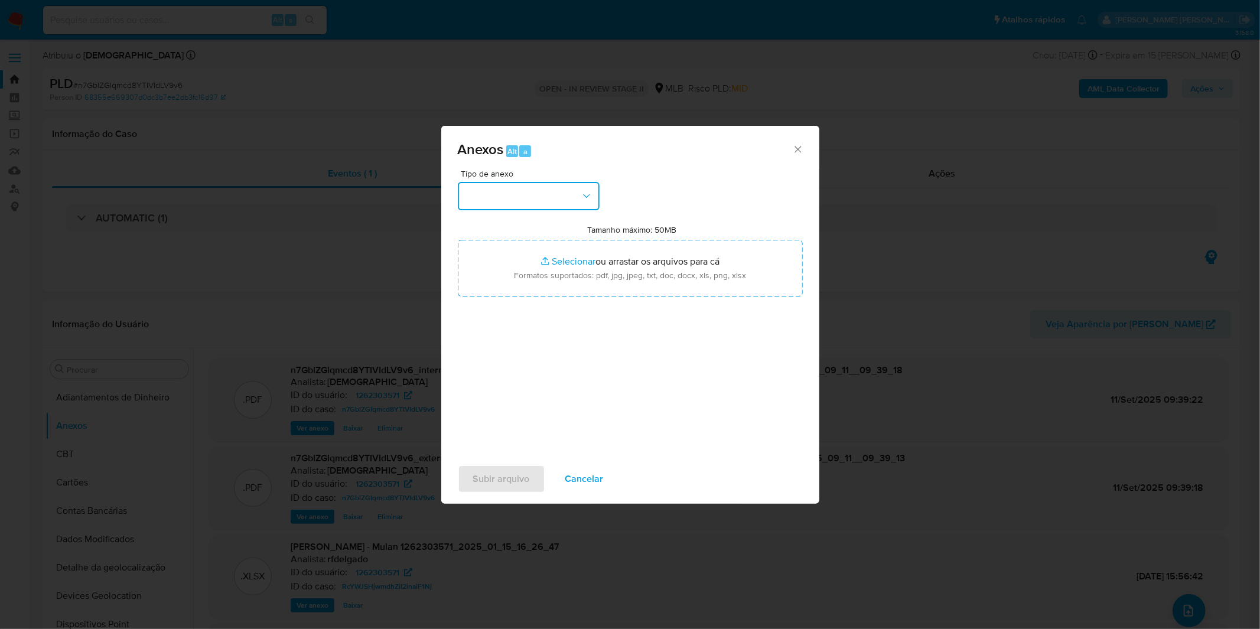
click at [542, 203] on button "button" at bounding box center [529, 196] width 142 height 28
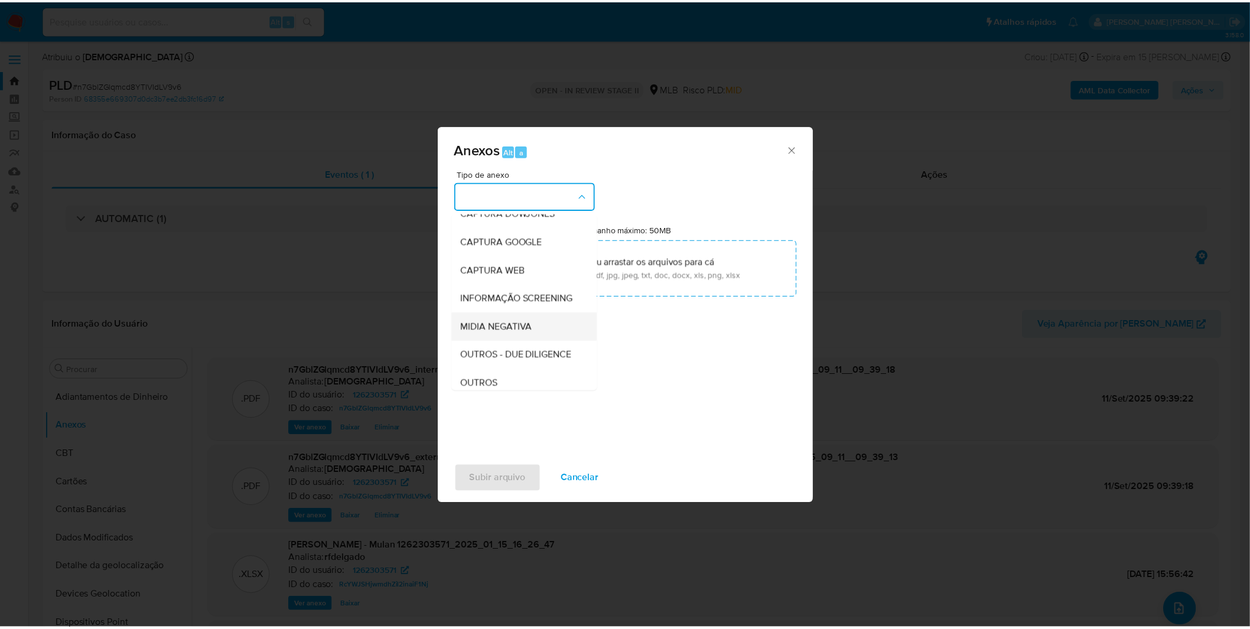
scroll to position [66, 0]
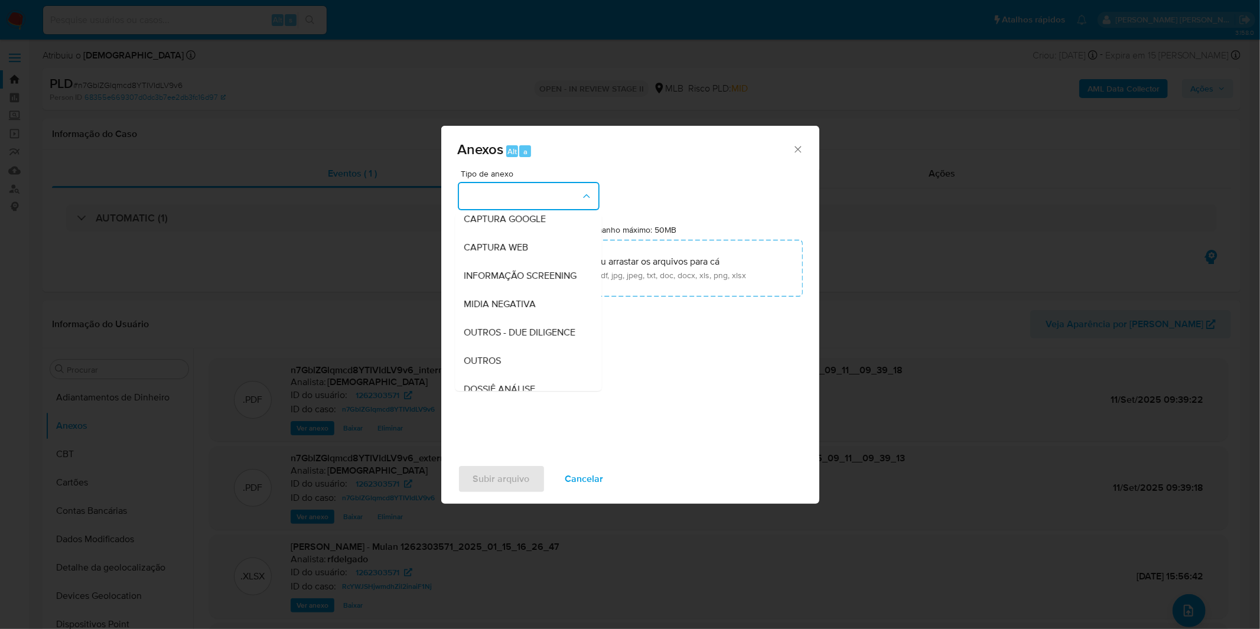
click at [518, 373] on div "OUTROS" at bounding box center [524, 361] width 120 height 28
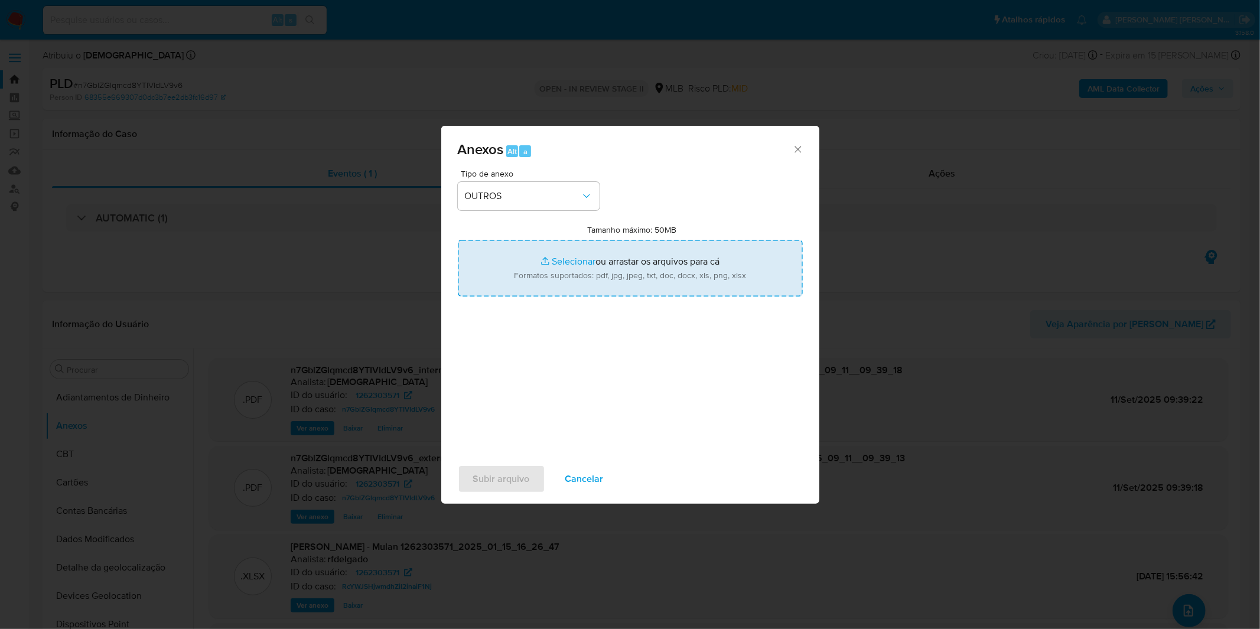
click at [542, 279] on input "Tamanho máximo: 50MB Selecionar arquivos" at bounding box center [630, 268] width 345 height 57
type input "C:\fakepath\DECLINIO - n7GblZGlqmcd8YTIVIdLV9v6 - CNPJ 11073630000102 - R2A - S…"
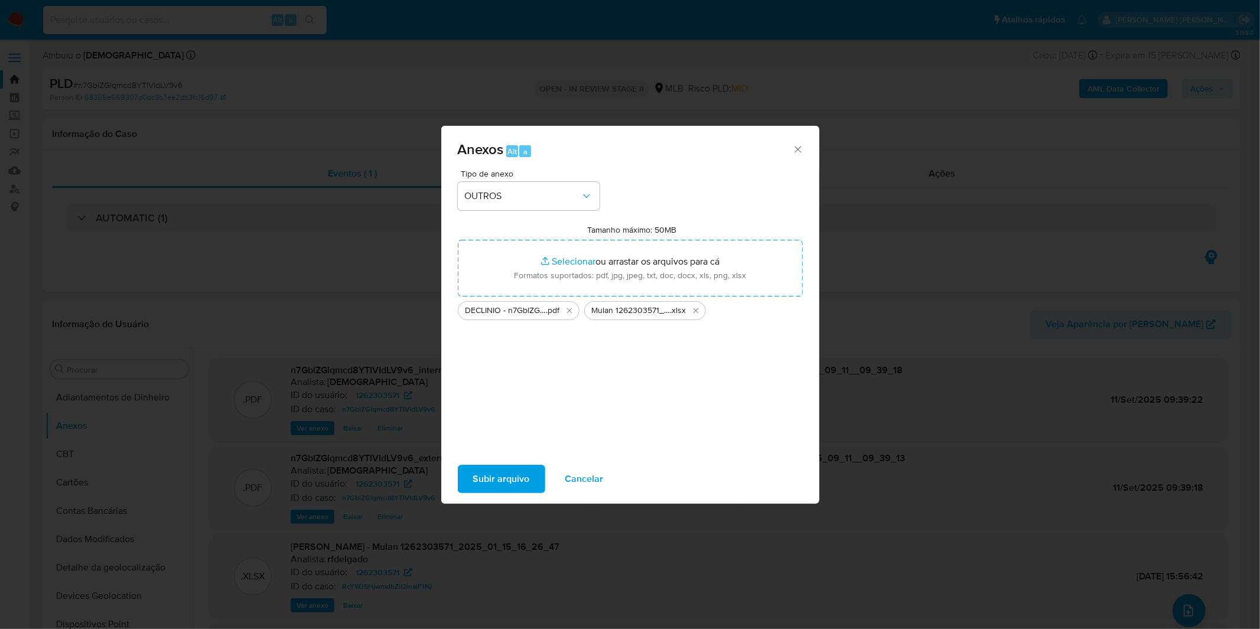
click at [470, 476] on button "Subir arquivo" at bounding box center [501, 479] width 87 height 28
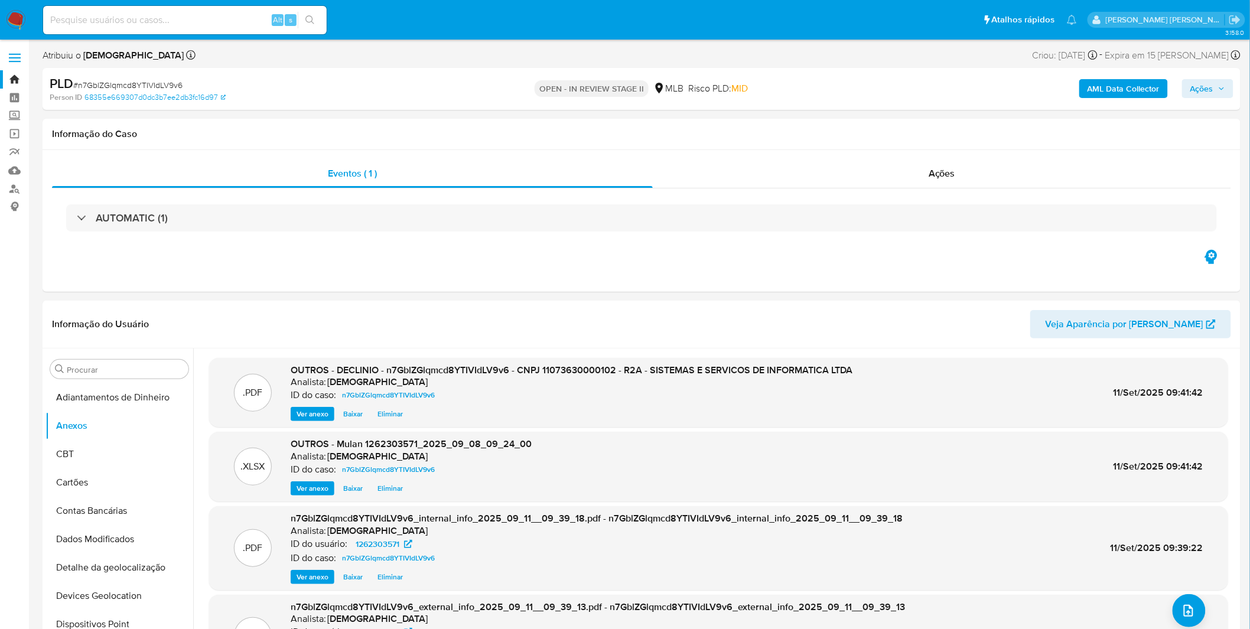
click at [142, 24] on input at bounding box center [185, 19] width 284 height 15
paste input "x3CdE8dSzpbGQ9HL3aXNAnyI"
type input "x3CdE8dSzpbGQ9HL3aXNAnyI"
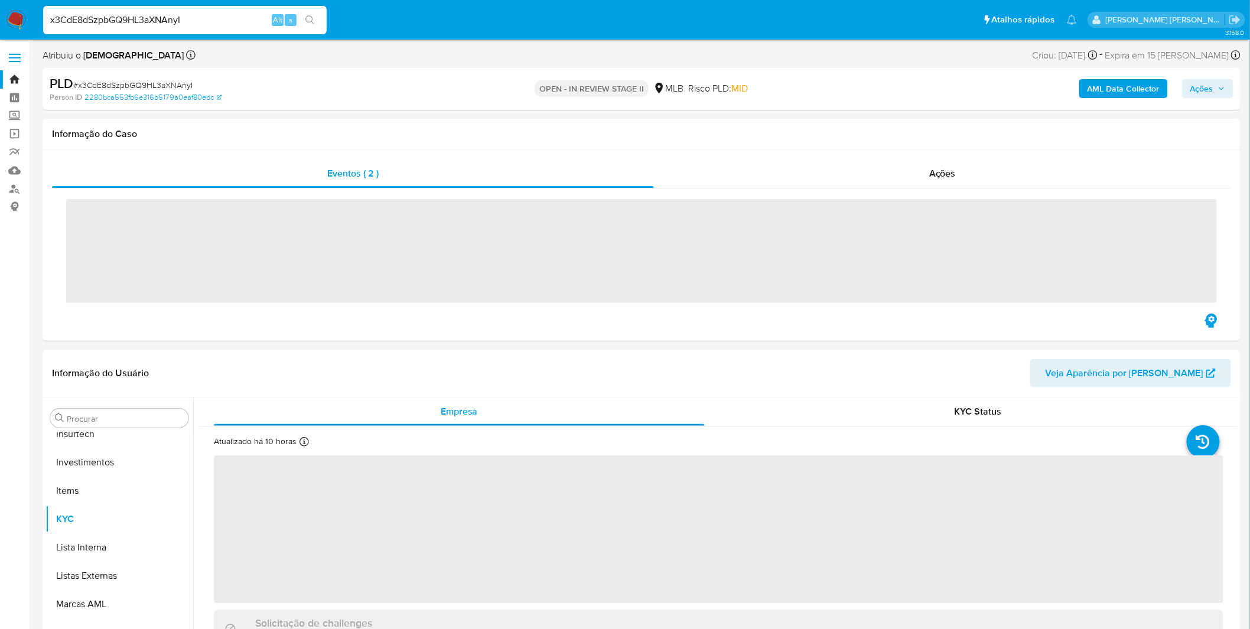
scroll to position [555, 0]
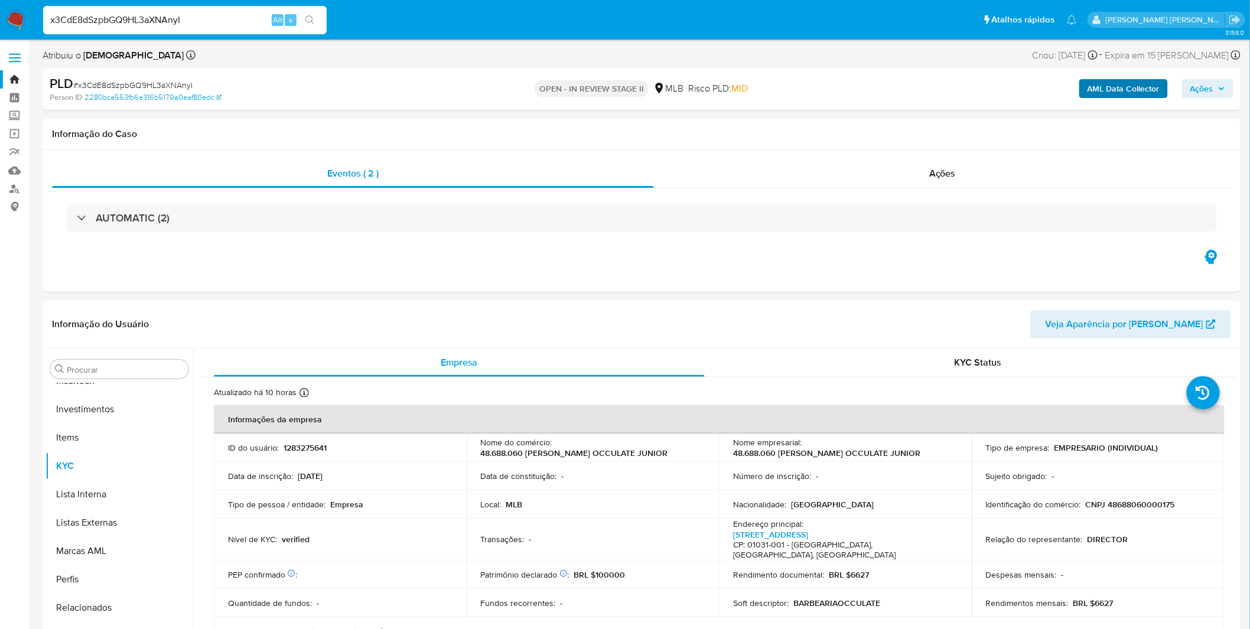
select select "10"
click at [1094, 84] on b "AML Data Collector" at bounding box center [1123, 88] width 72 height 19
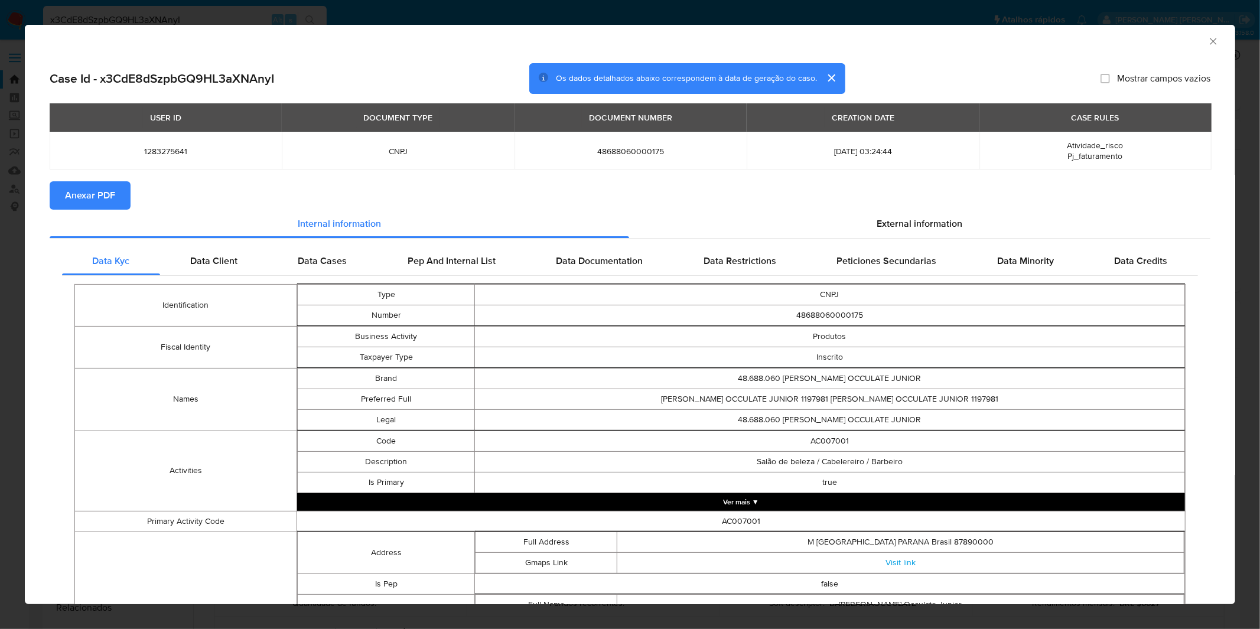
click at [99, 190] on span "Anexar PDF" at bounding box center [90, 196] width 50 height 26
click at [365, 9] on div "AML Data Collector Case Id - x3CdE8dSzpbGQ9HL3aXNAnyI Os dados detalhados abaix…" at bounding box center [630, 314] width 1260 height 629
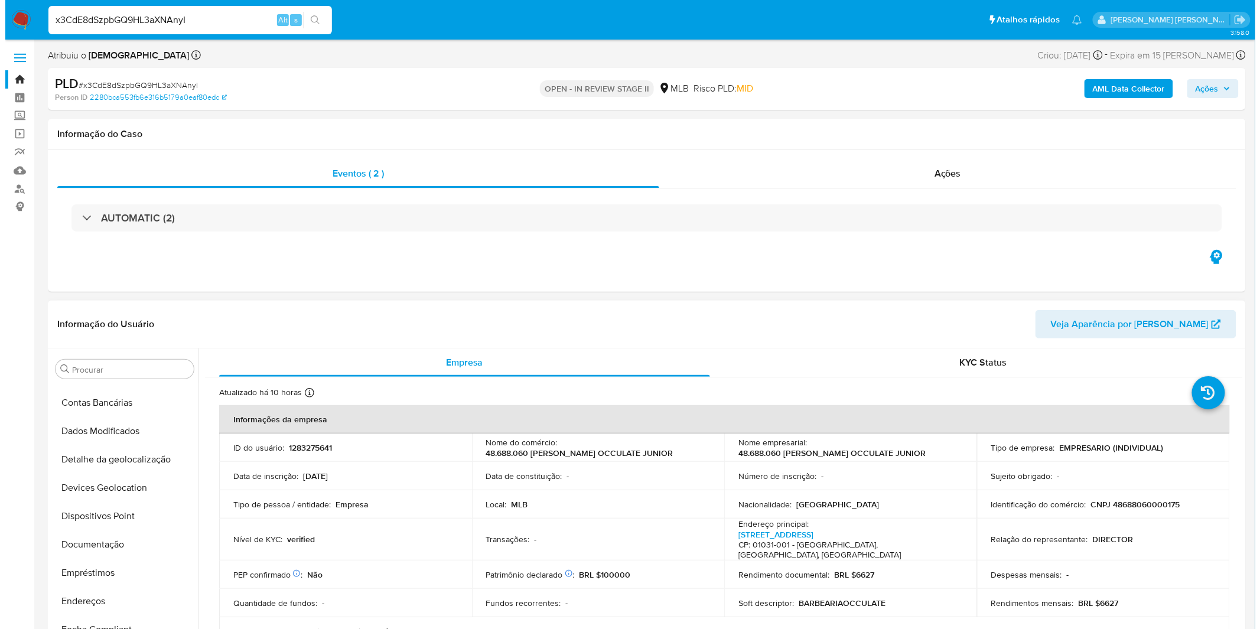
scroll to position [0, 0]
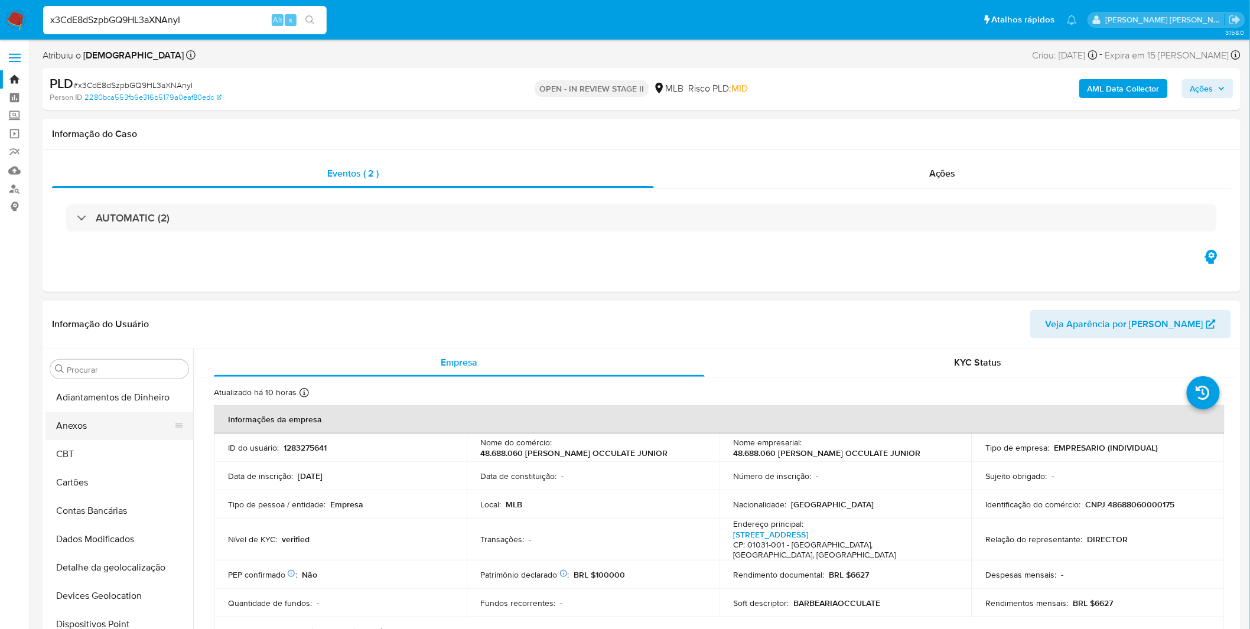
click at [113, 429] on button "Anexos" at bounding box center [114, 426] width 138 height 28
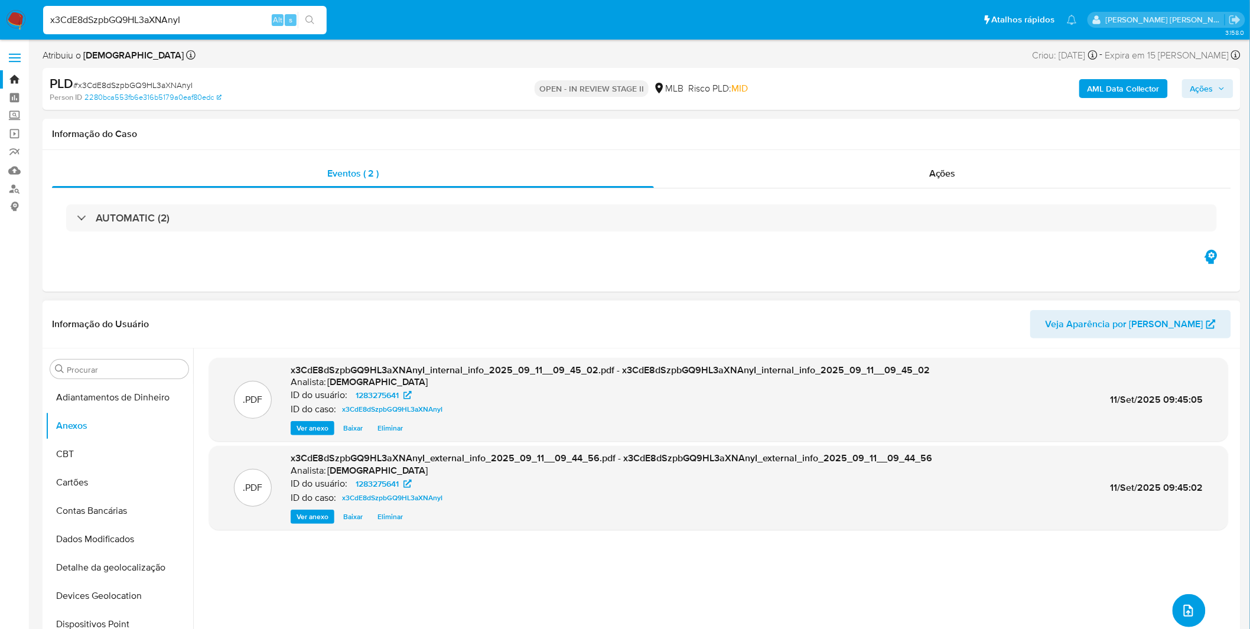
click at [1172, 605] on button "upload-file" at bounding box center [1188, 610] width 33 height 33
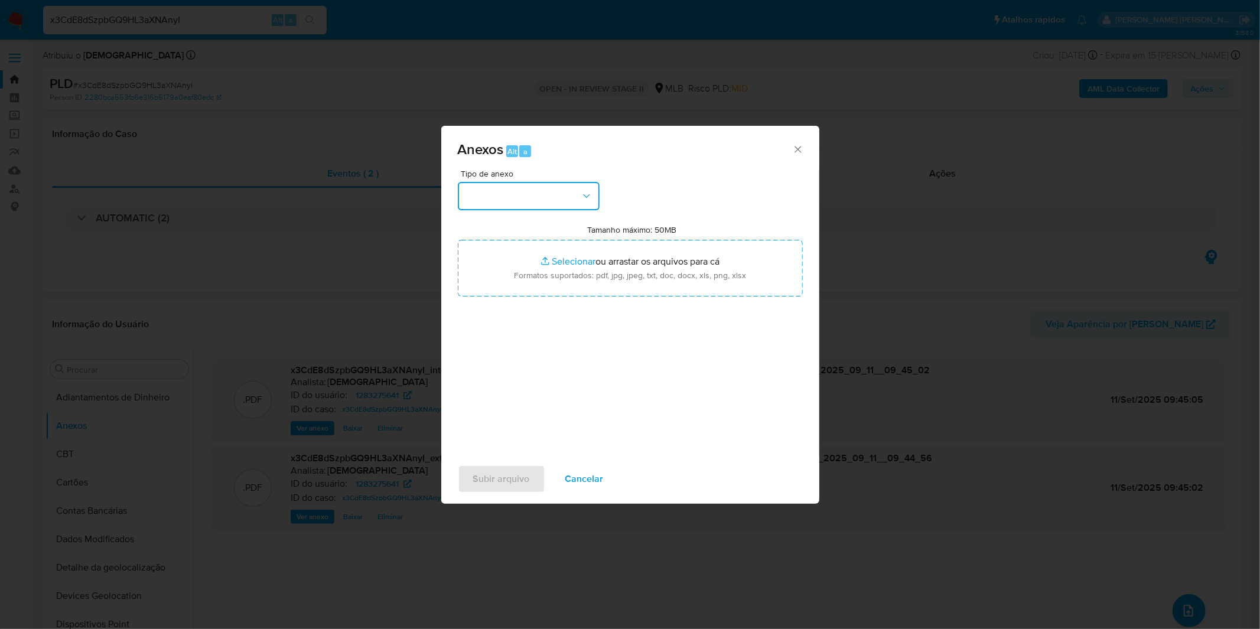
click at [513, 205] on button "button" at bounding box center [529, 196] width 142 height 28
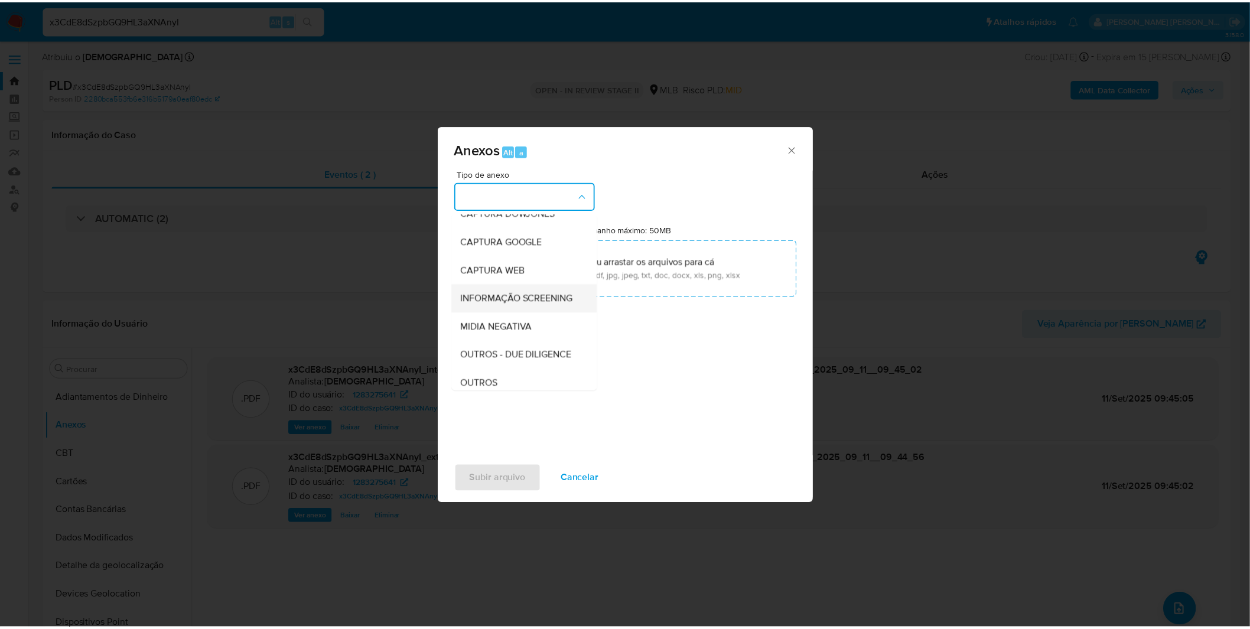
scroll to position [66, 0]
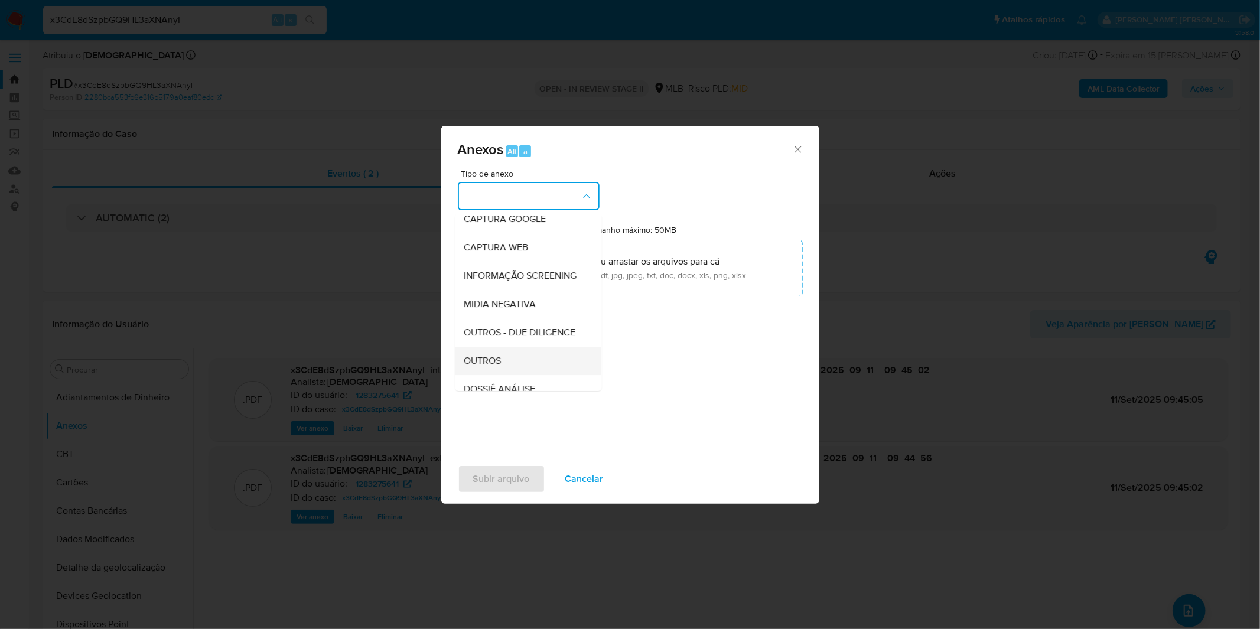
click at [508, 375] on div "OUTROS" at bounding box center [524, 361] width 120 height 28
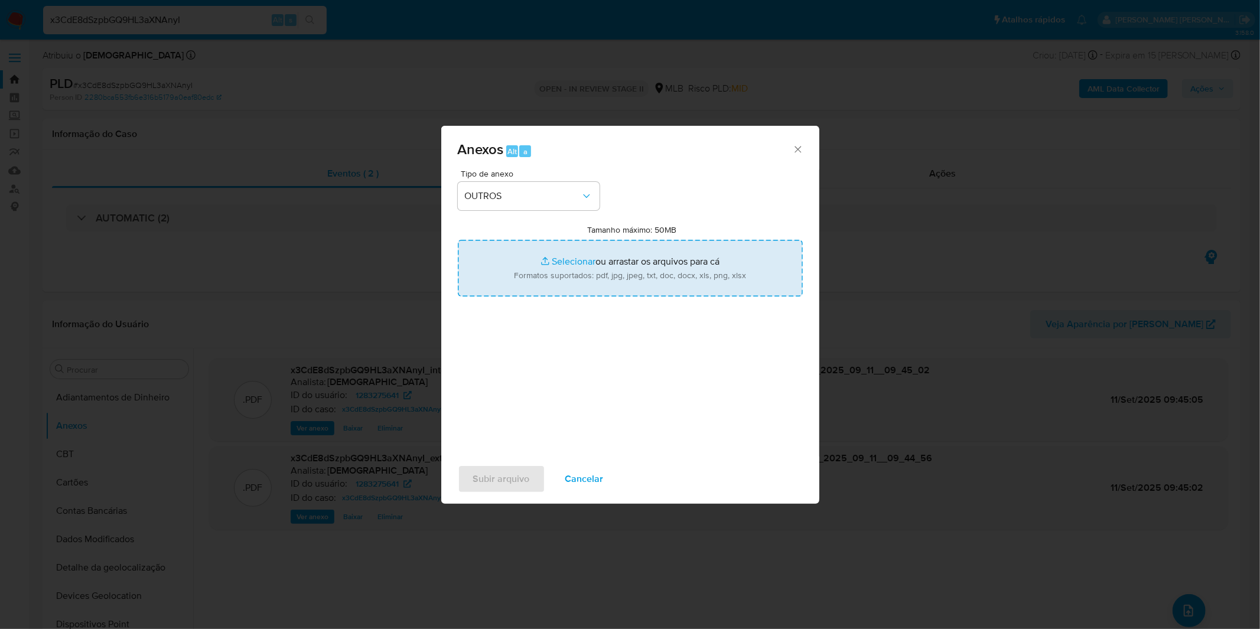
click at [552, 273] on input "Tamanho máximo: 50MB Selecionar arquivos" at bounding box center [630, 268] width 345 height 57
type input "C:\fakepath\Mulan 1283275641_2025_09_08_08_43_47.xlsx"
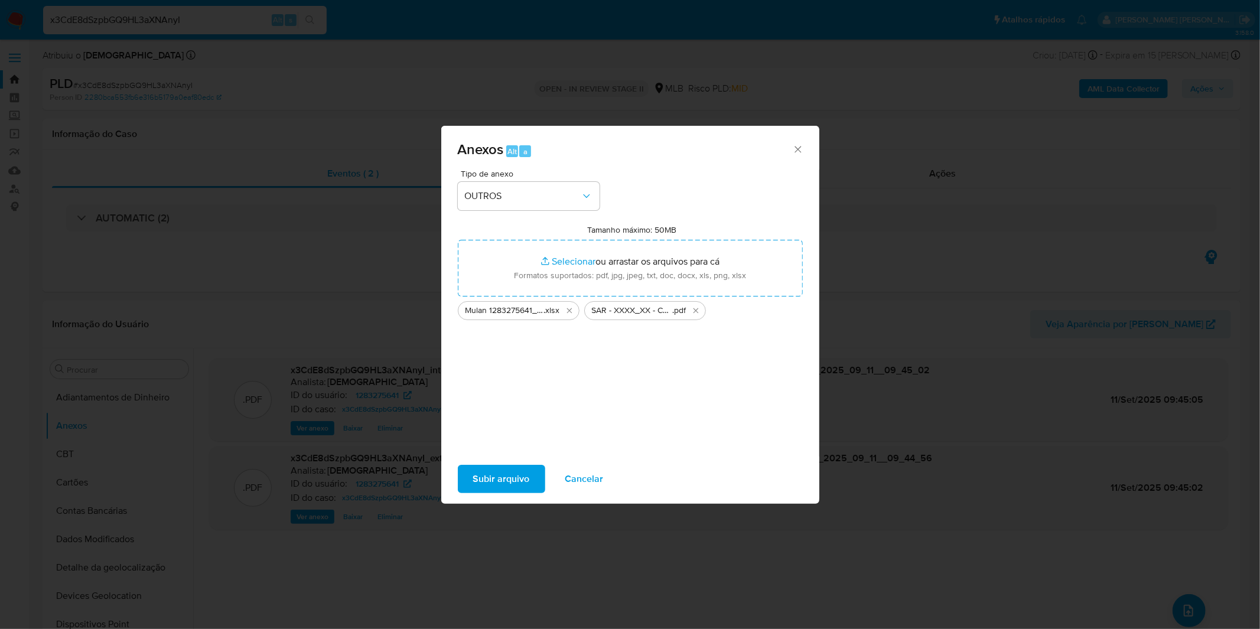
click at [492, 473] on span "Subir arquivo" at bounding box center [501, 479] width 57 height 26
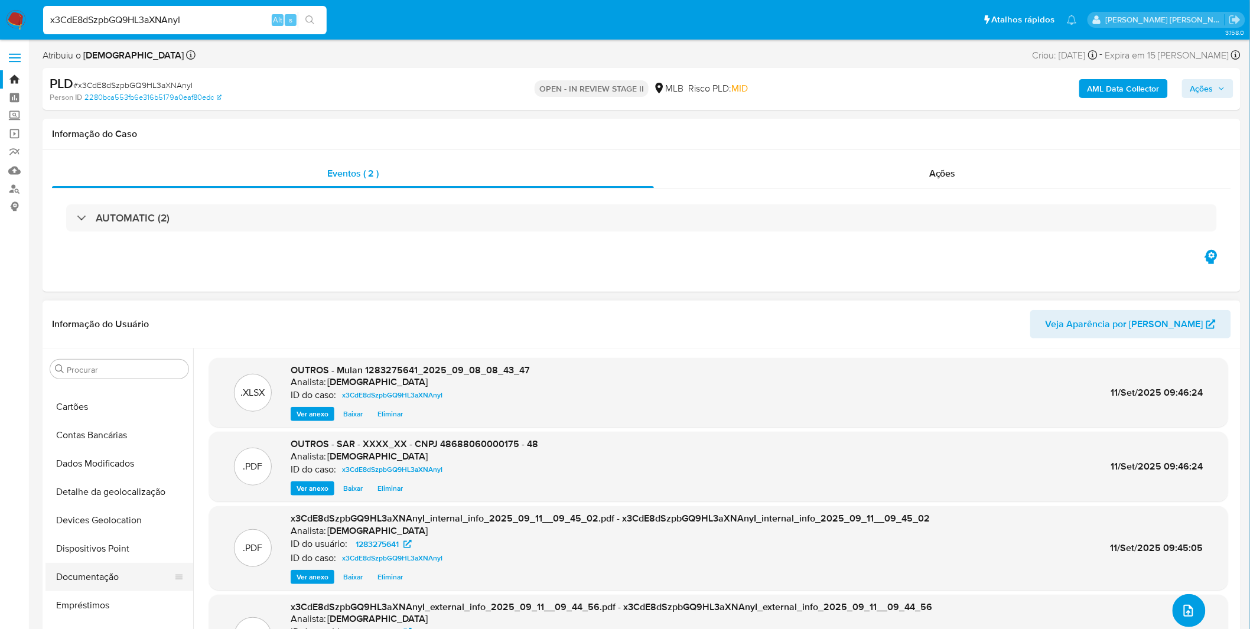
scroll to position [197, 0]
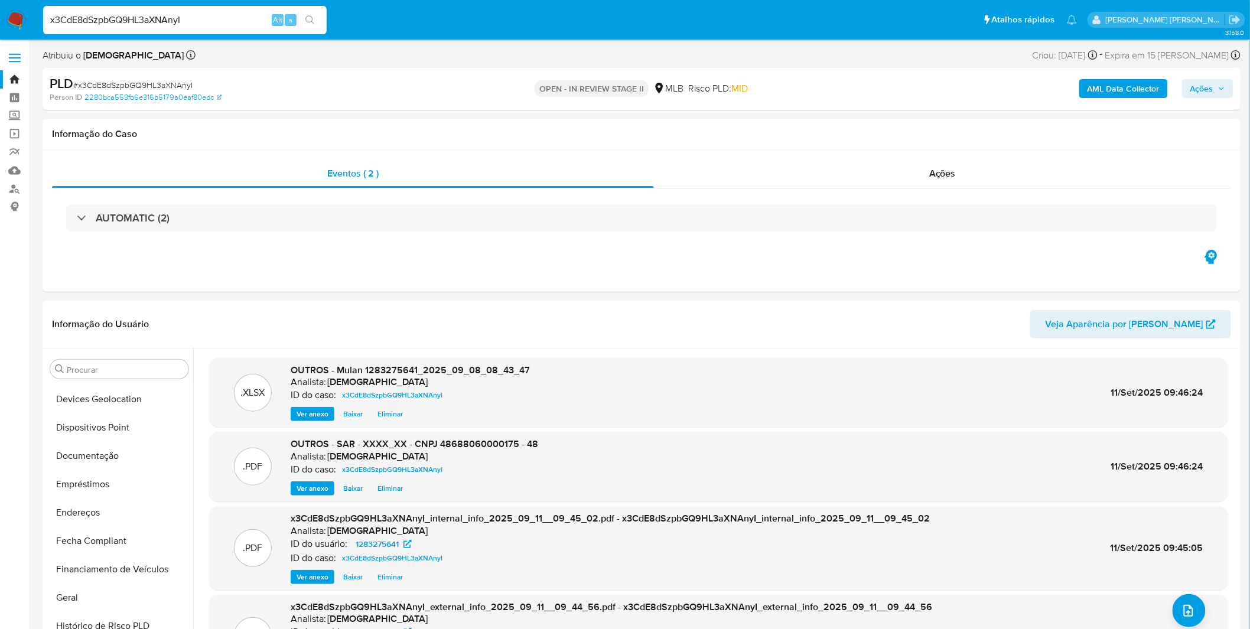
click at [1190, 96] on button "Ações" at bounding box center [1207, 88] width 51 height 19
click at [888, 132] on div "Resolução do caso Alt r" at bounding box center [879, 126] width 108 height 31
